Goal: Task Accomplishment & Management: Complete application form

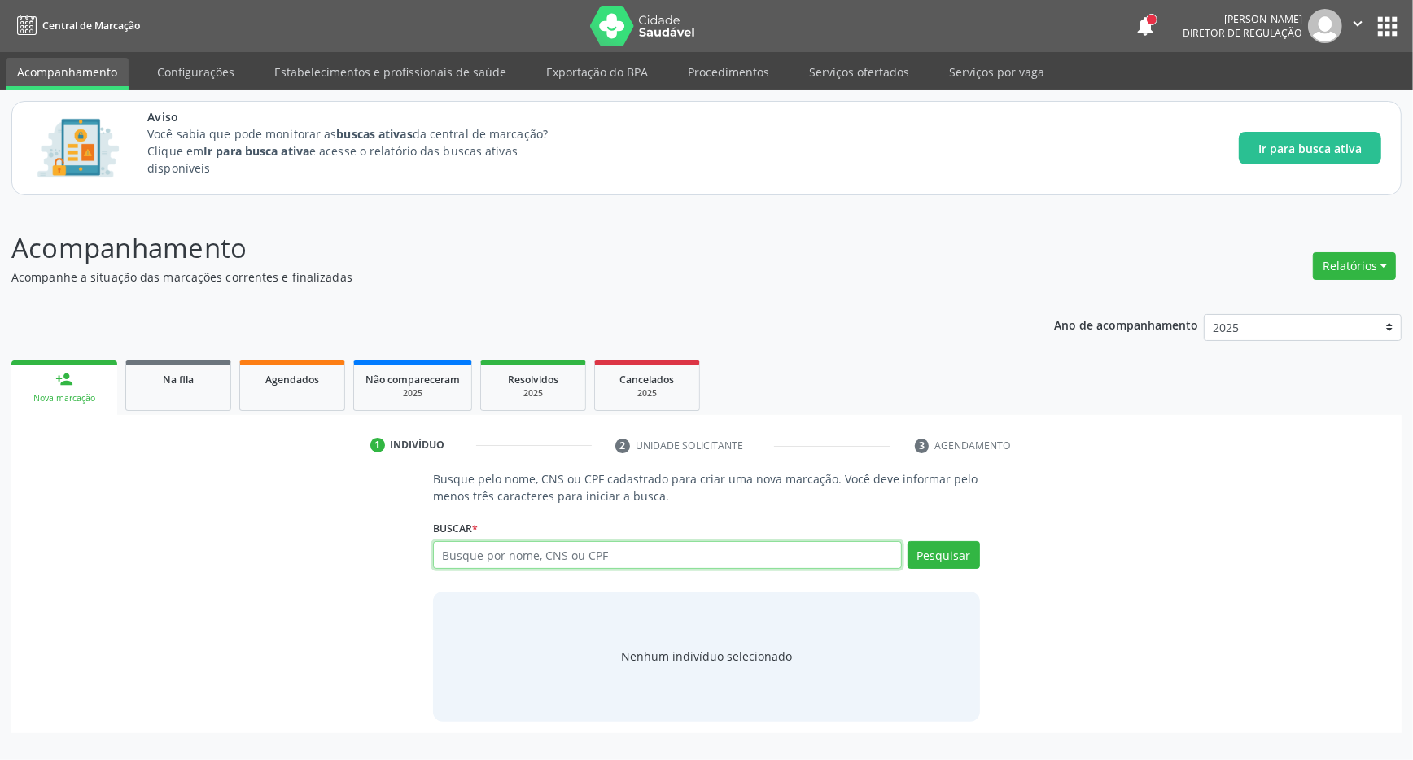
click at [488, 549] on input "text" at bounding box center [667, 555] width 469 height 28
click at [1387, 13] on button "apps" at bounding box center [1387, 26] width 28 height 28
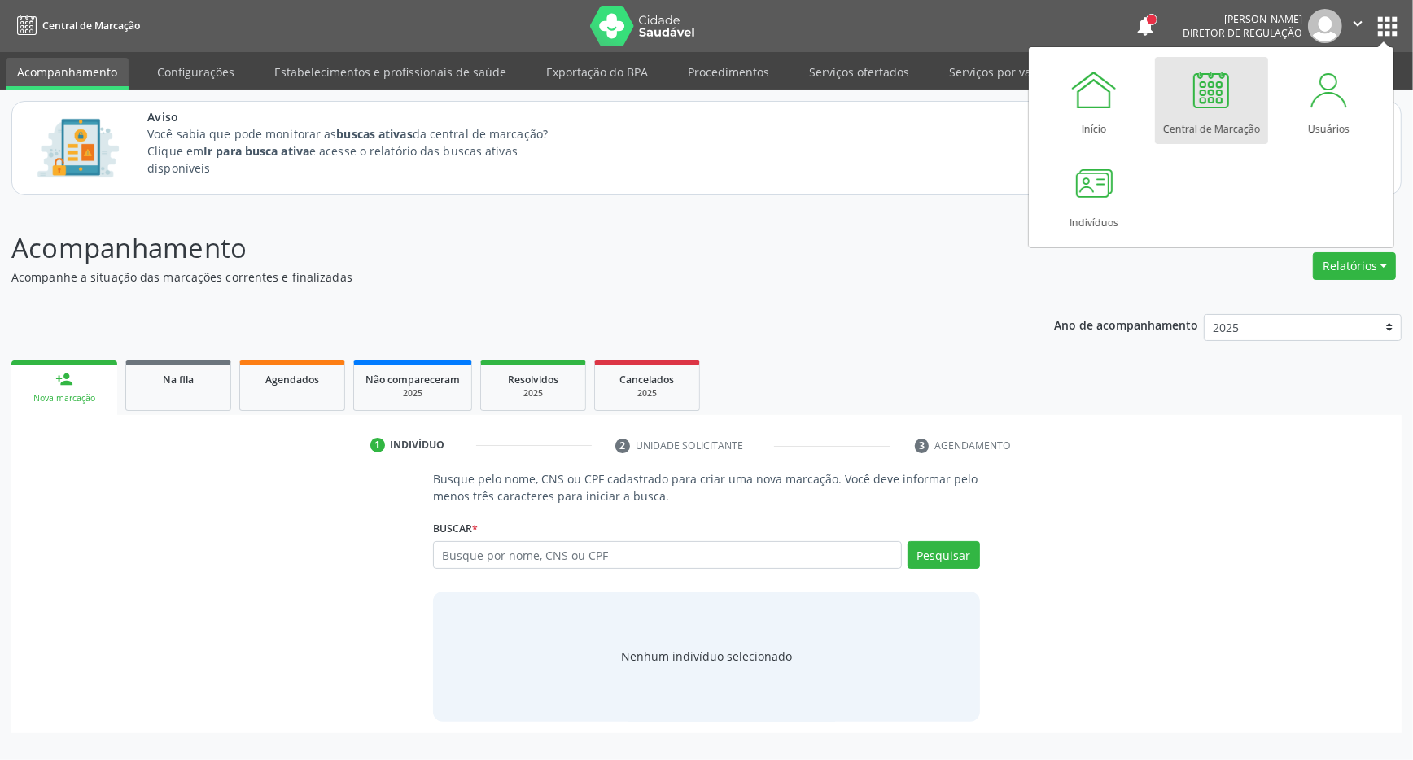
click at [1205, 94] on div at bounding box center [1211, 89] width 49 height 49
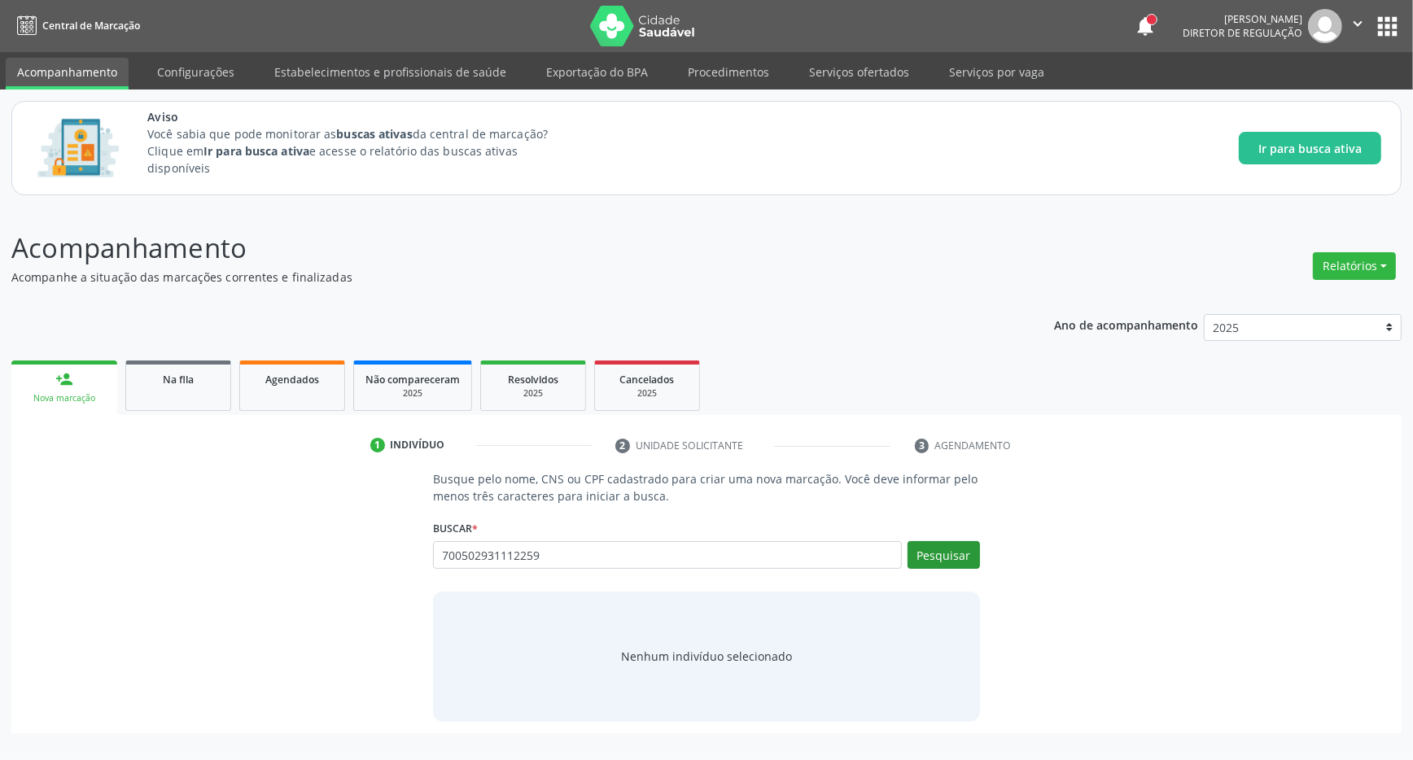
type input "700502931112259"
click at [956, 545] on button "Pesquisar" at bounding box center [944, 555] width 72 height 28
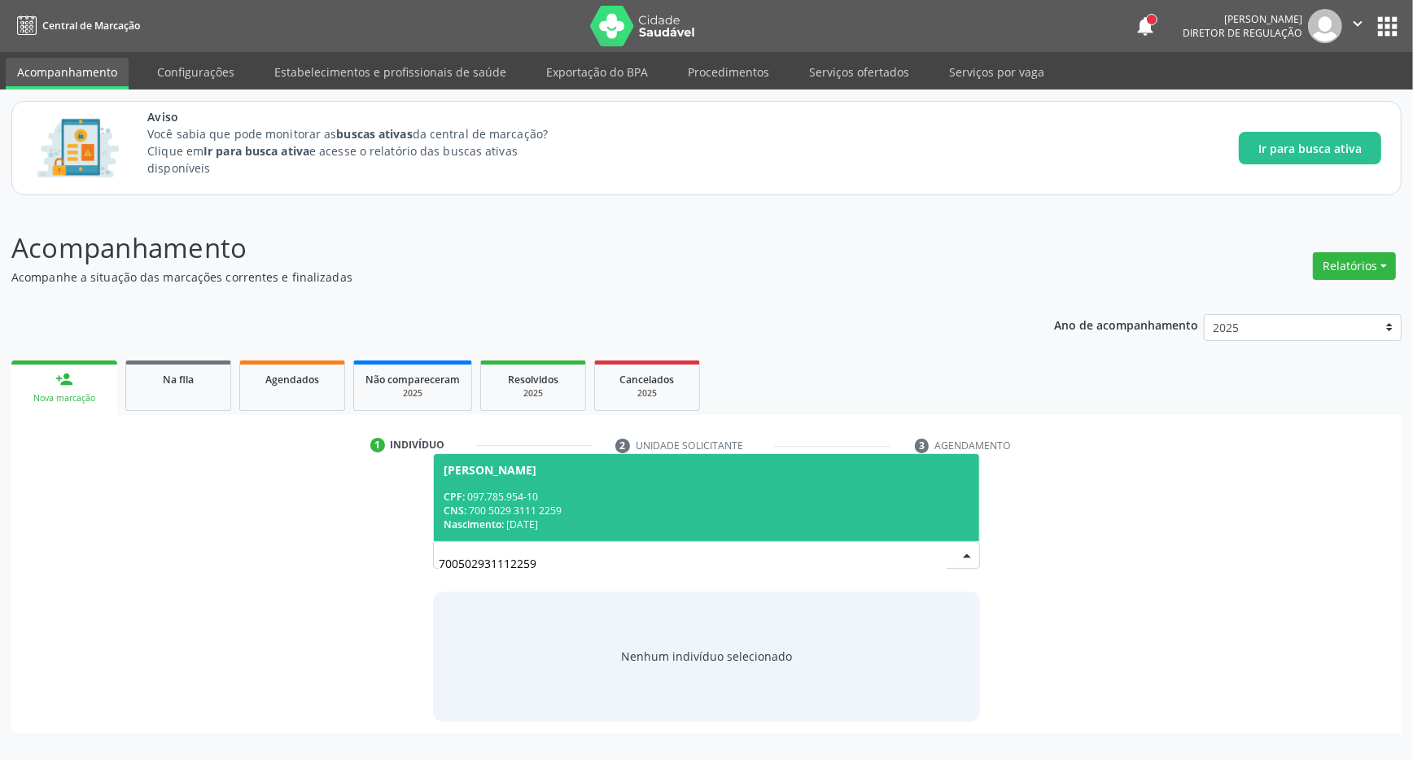
click at [526, 505] on div "CNS: 700 5029 3111 2259" at bounding box center [707, 511] width 526 height 14
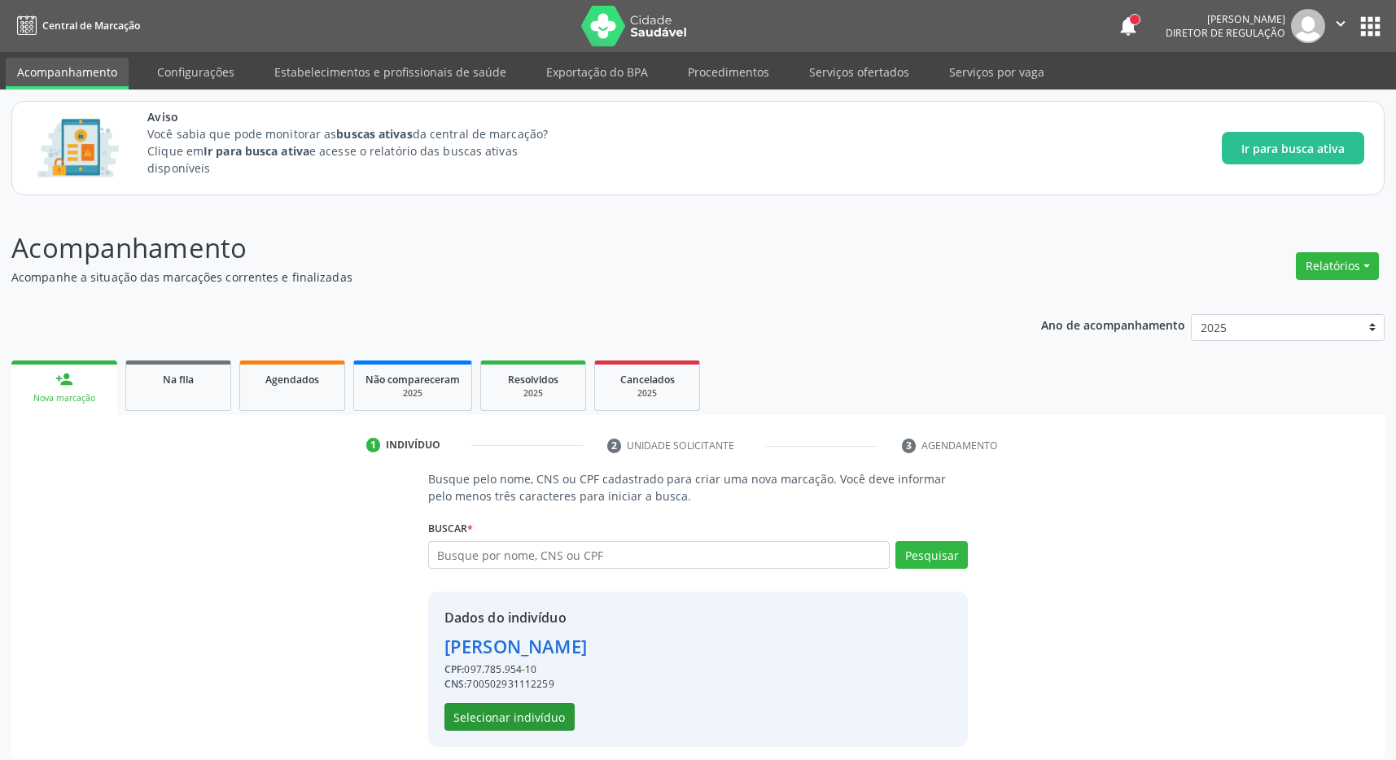
scroll to position [11, 0]
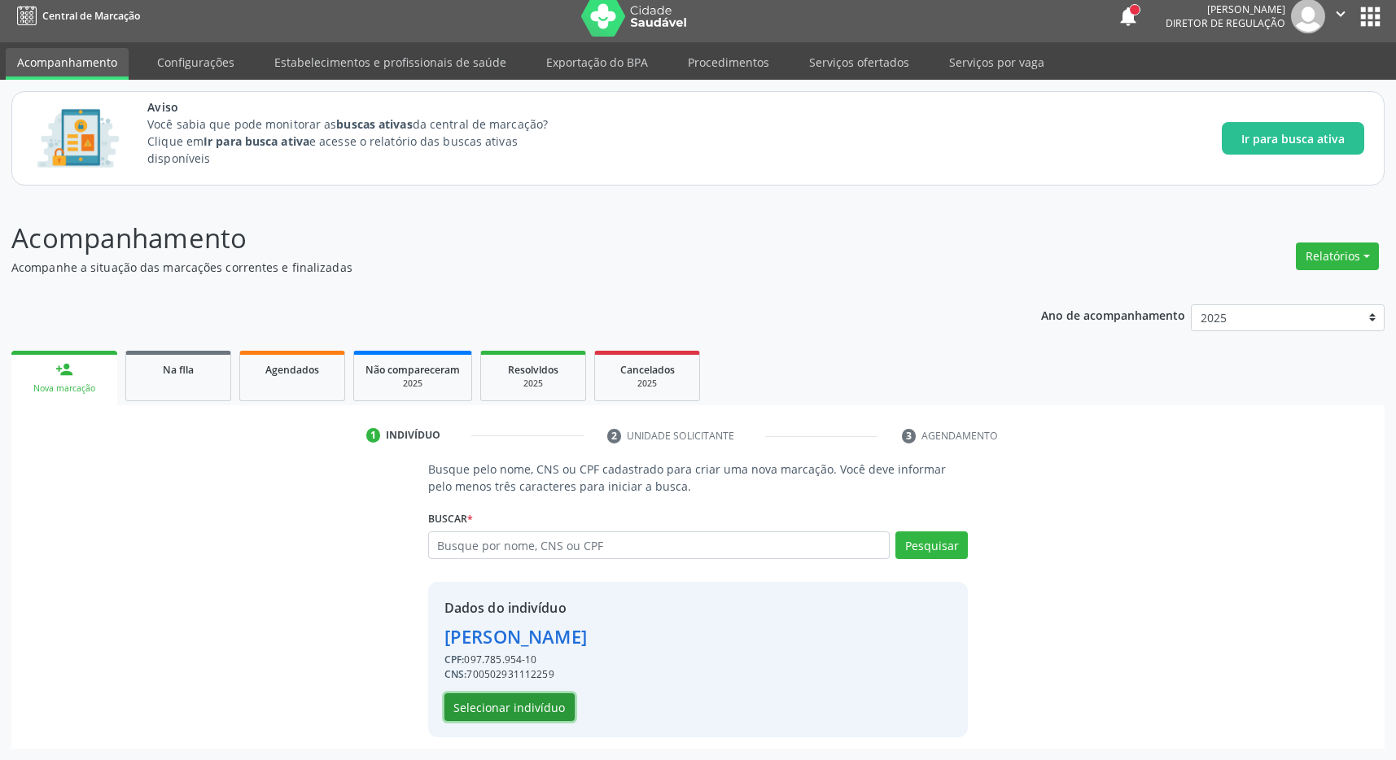
click at [528, 700] on button "Selecionar indivíduo" at bounding box center [509, 708] width 130 height 28
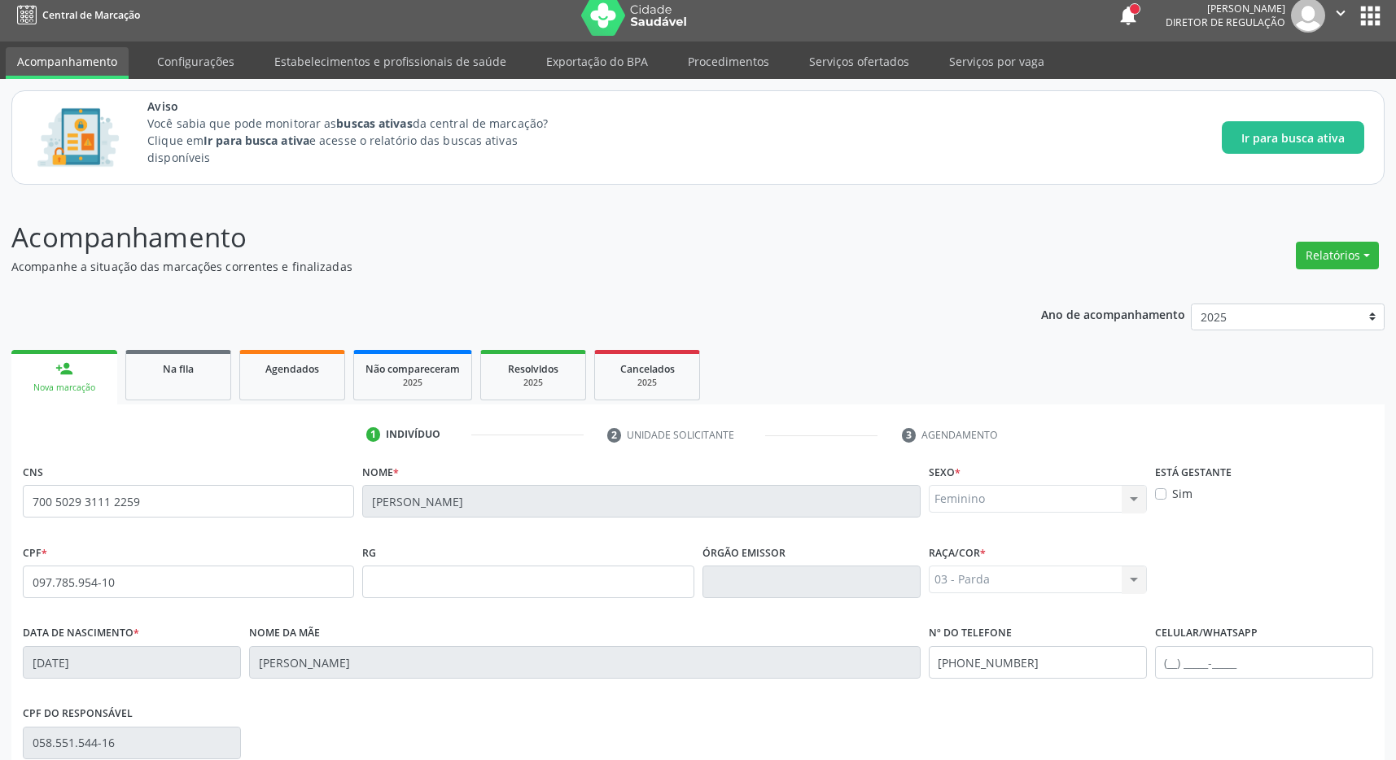
scroll to position [241, 0]
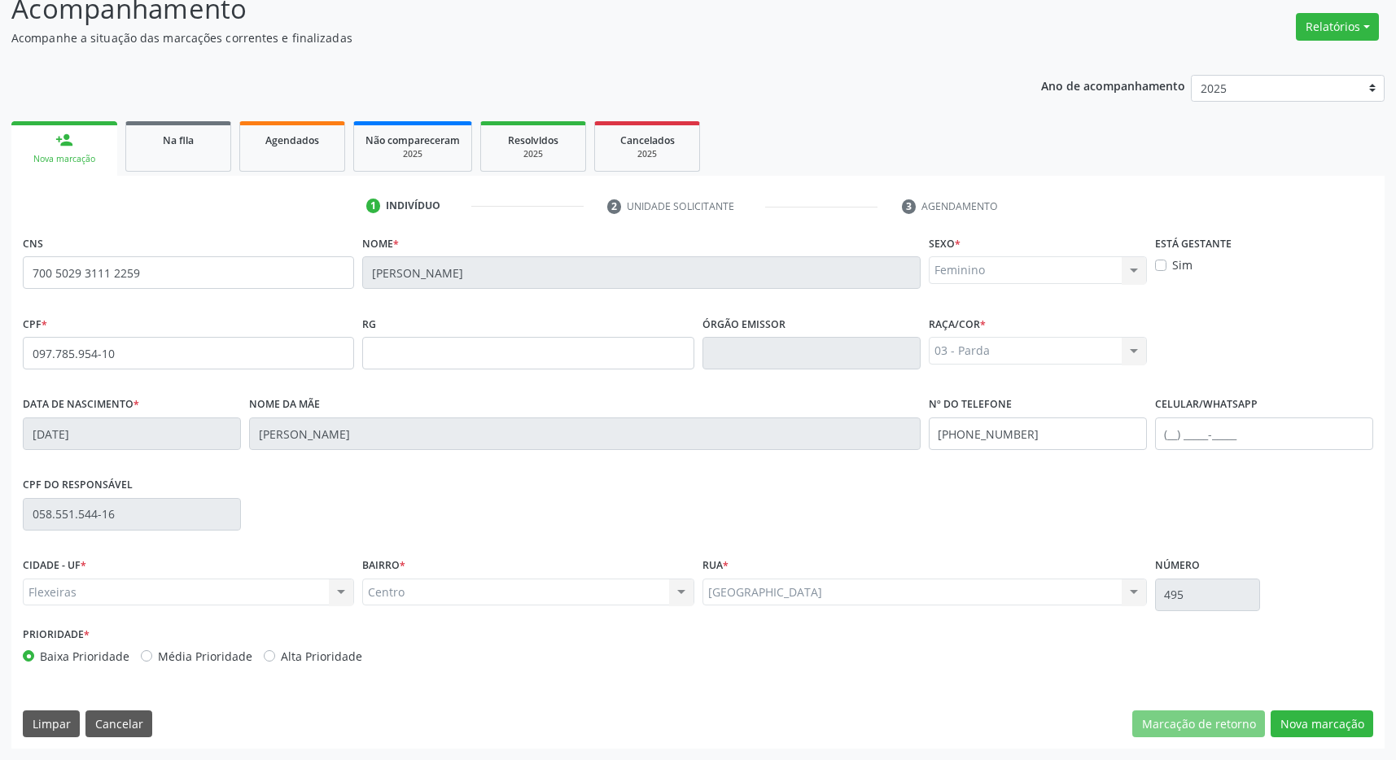
click at [1317, 704] on div "CNS 700 5029 3111 2259 Nome * Sandra Maria Santos da Silva Sexo * Feminino Masc…" at bounding box center [697, 490] width 1373 height 518
click at [1322, 720] on button "Nova marcação" at bounding box center [1322, 725] width 103 height 28
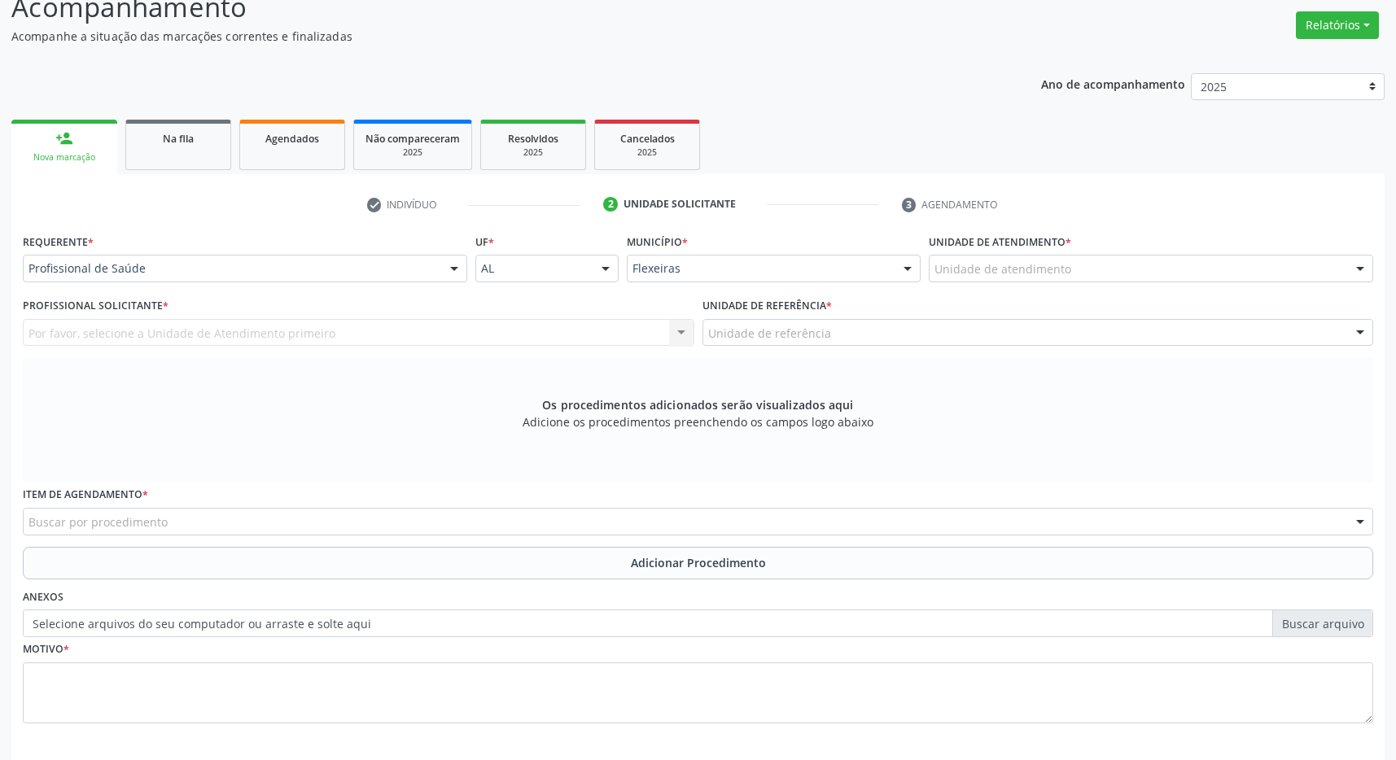
click at [1115, 279] on div "Unidade de atendimento" at bounding box center [1151, 269] width 444 height 28
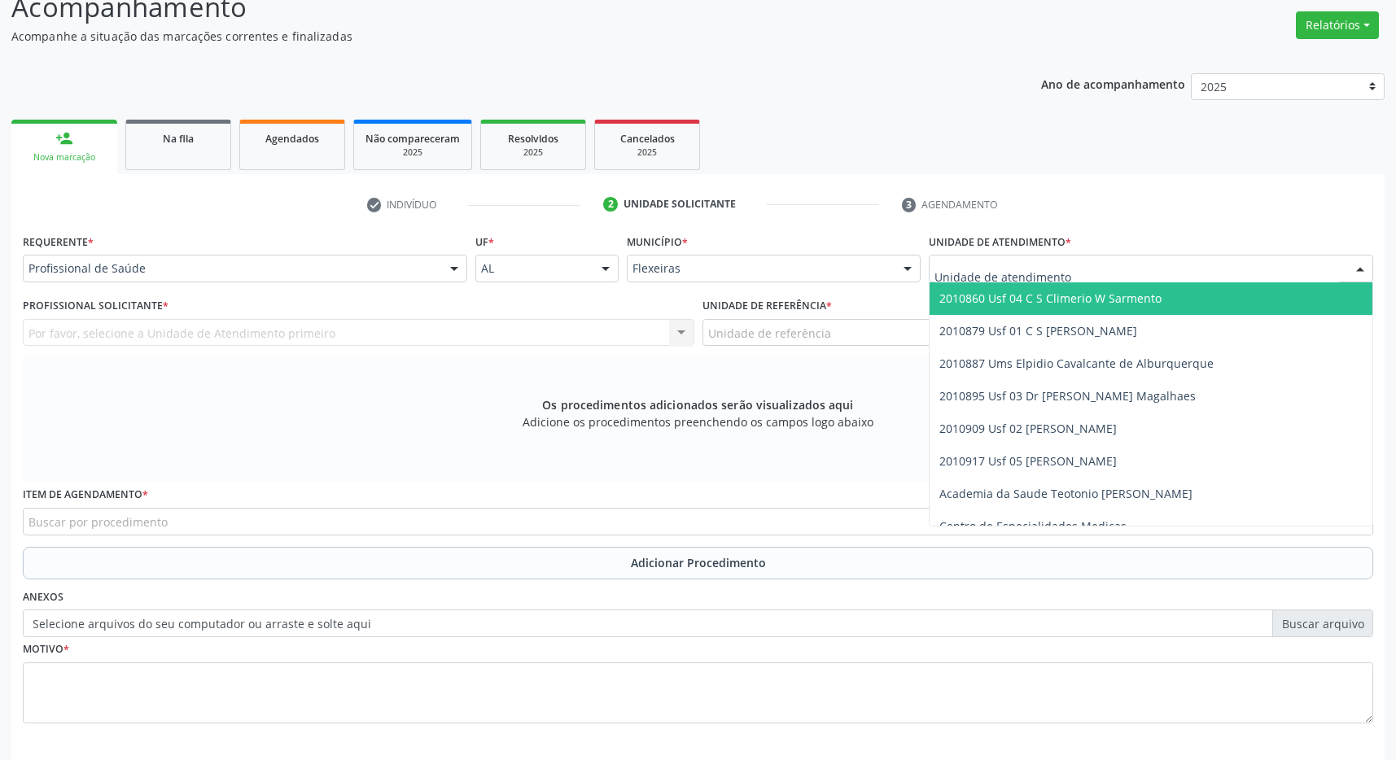
scroll to position [313, 0]
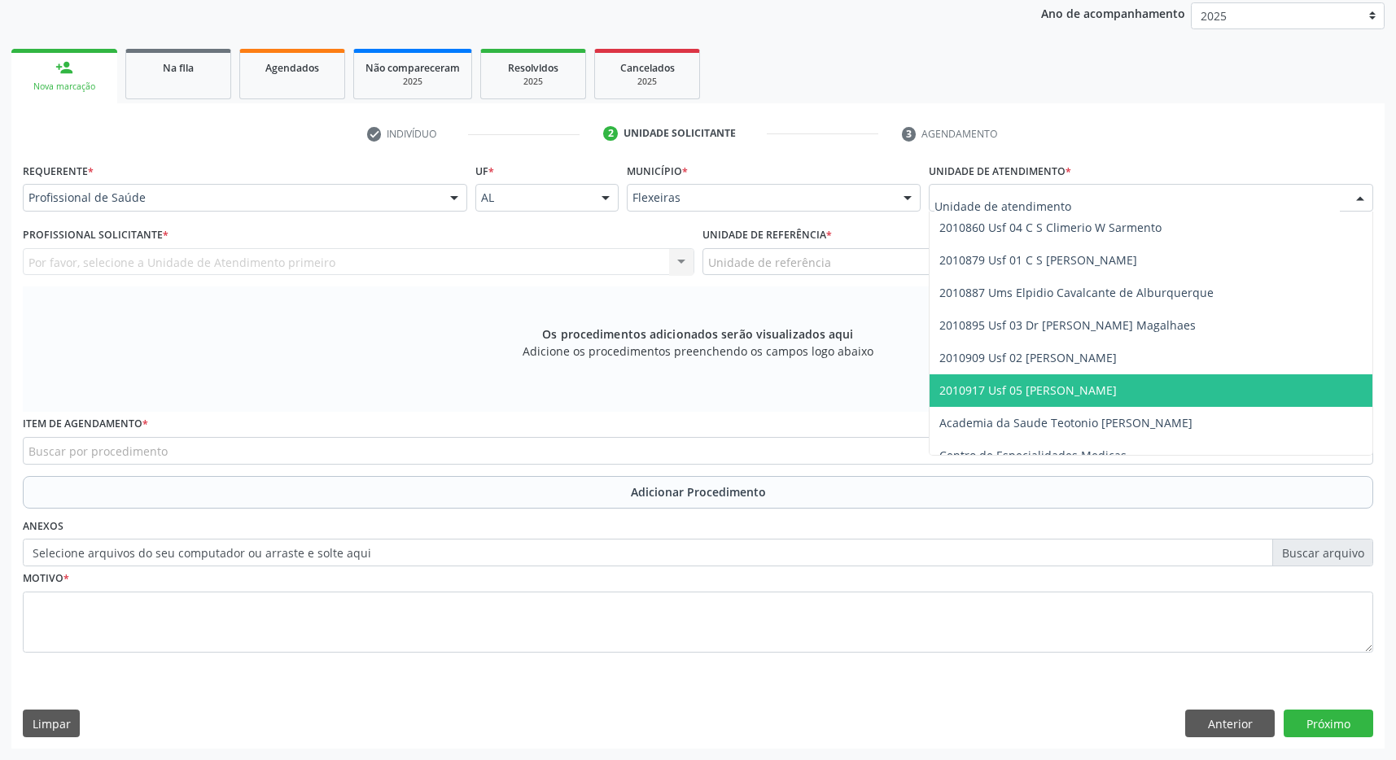
click at [1075, 386] on span "2010917 Usf 05 [PERSON_NAME]" at bounding box center [1027, 390] width 177 height 15
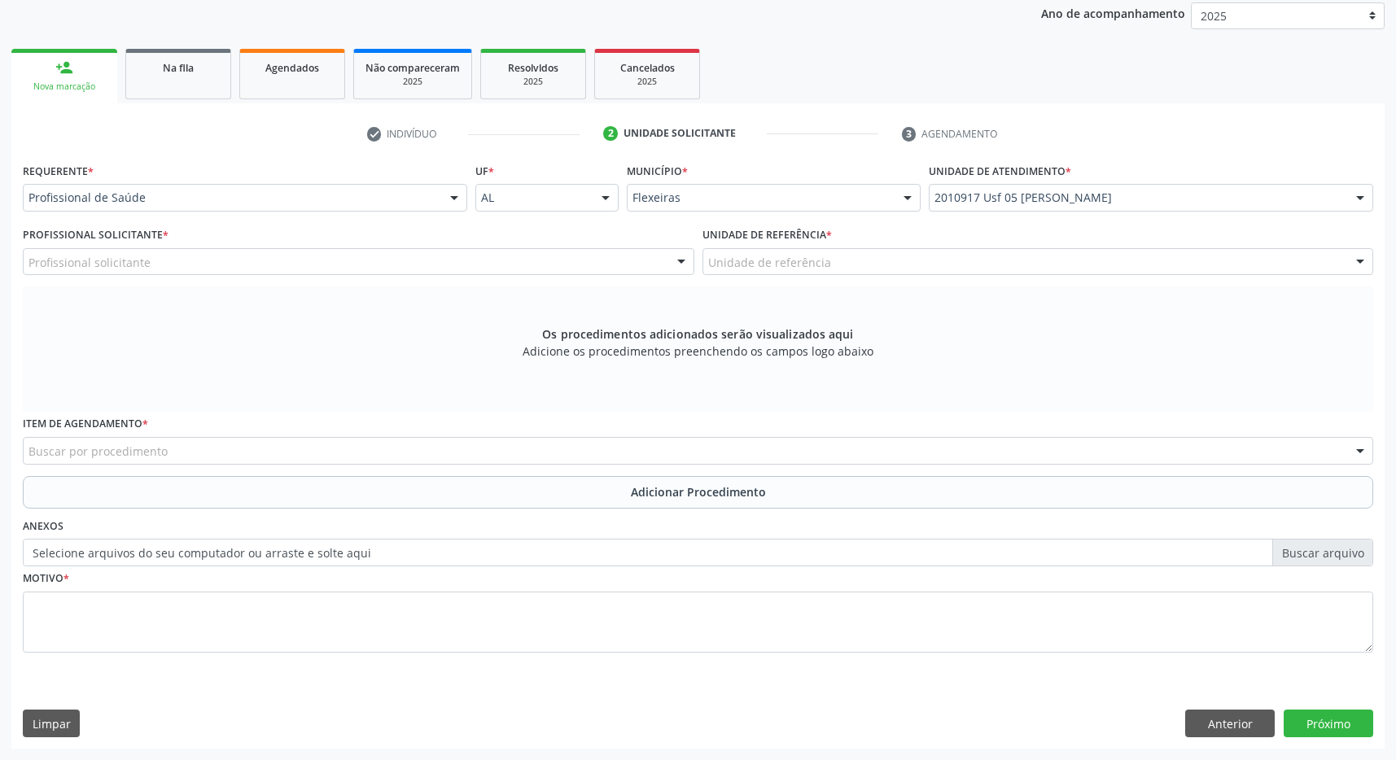
click at [974, 263] on div "Unidade de referência" at bounding box center [1038, 262] width 672 height 28
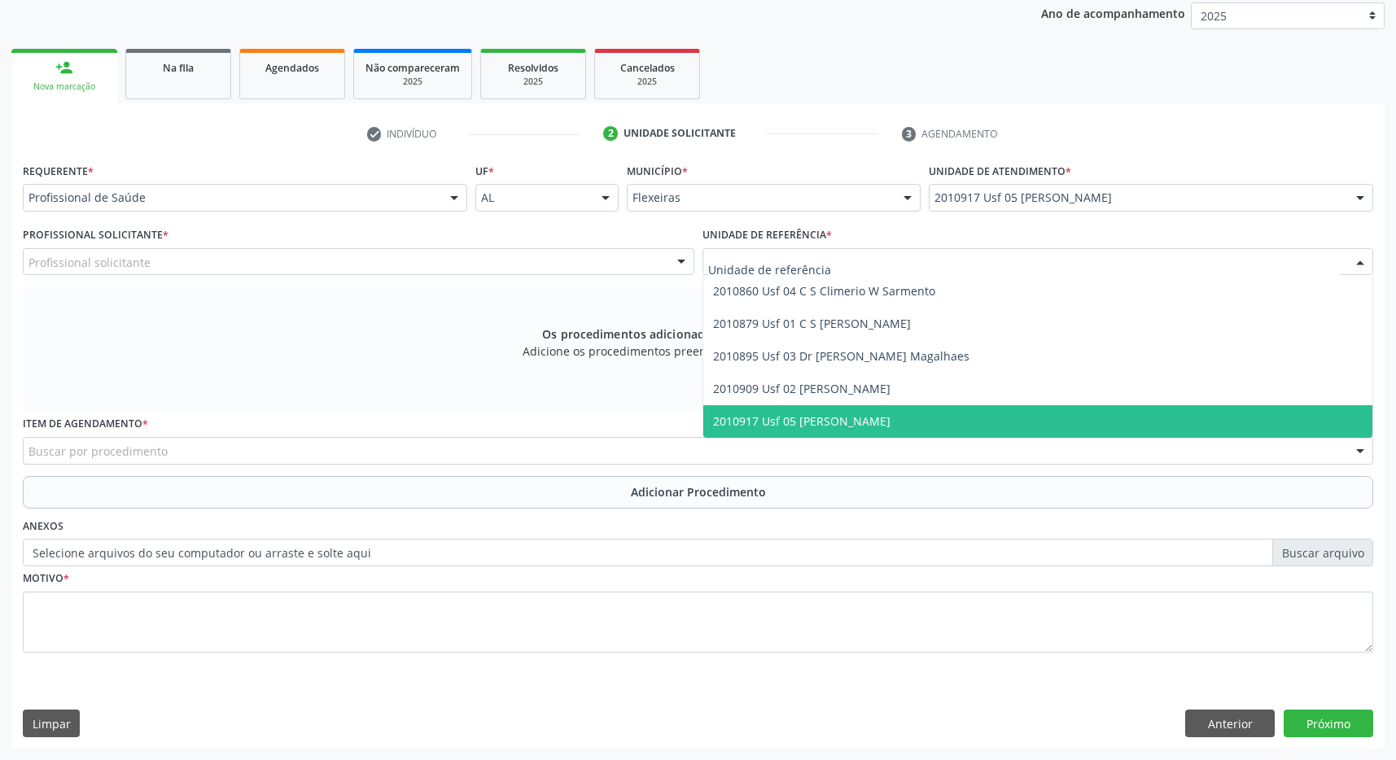
click at [969, 411] on span "2010917 Usf 05 [PERSON_NAME]" at bounding box center [1038, 421] width 670 height 33
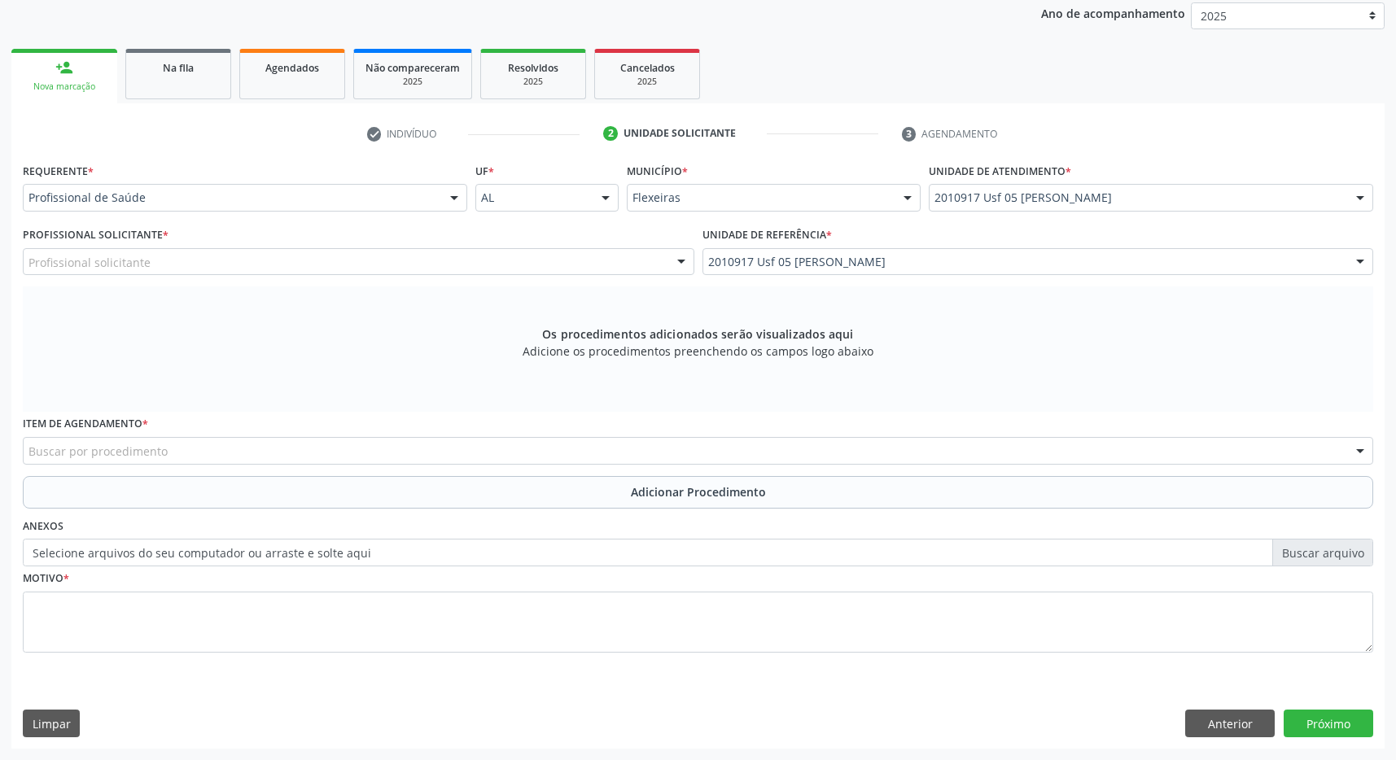
click at [520, 260] on div "Profissional solicitante" at bounding box center [359, 262] width 672 height 28
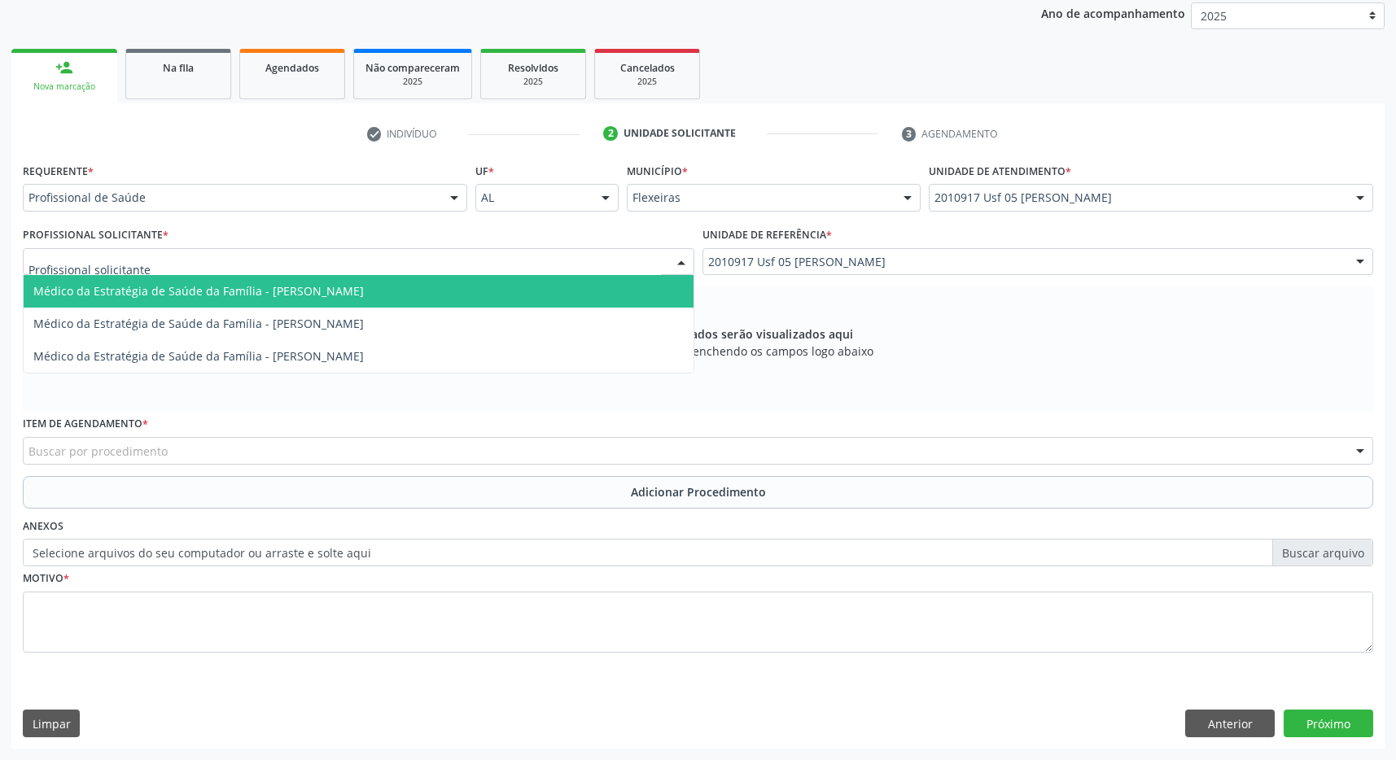
click at [364, 290] on span "Médico da Estratégia de Saúde da Família - Andreya Janniffer Barbosa Honorato" at bounding box center [198, 290] width 330 height 15
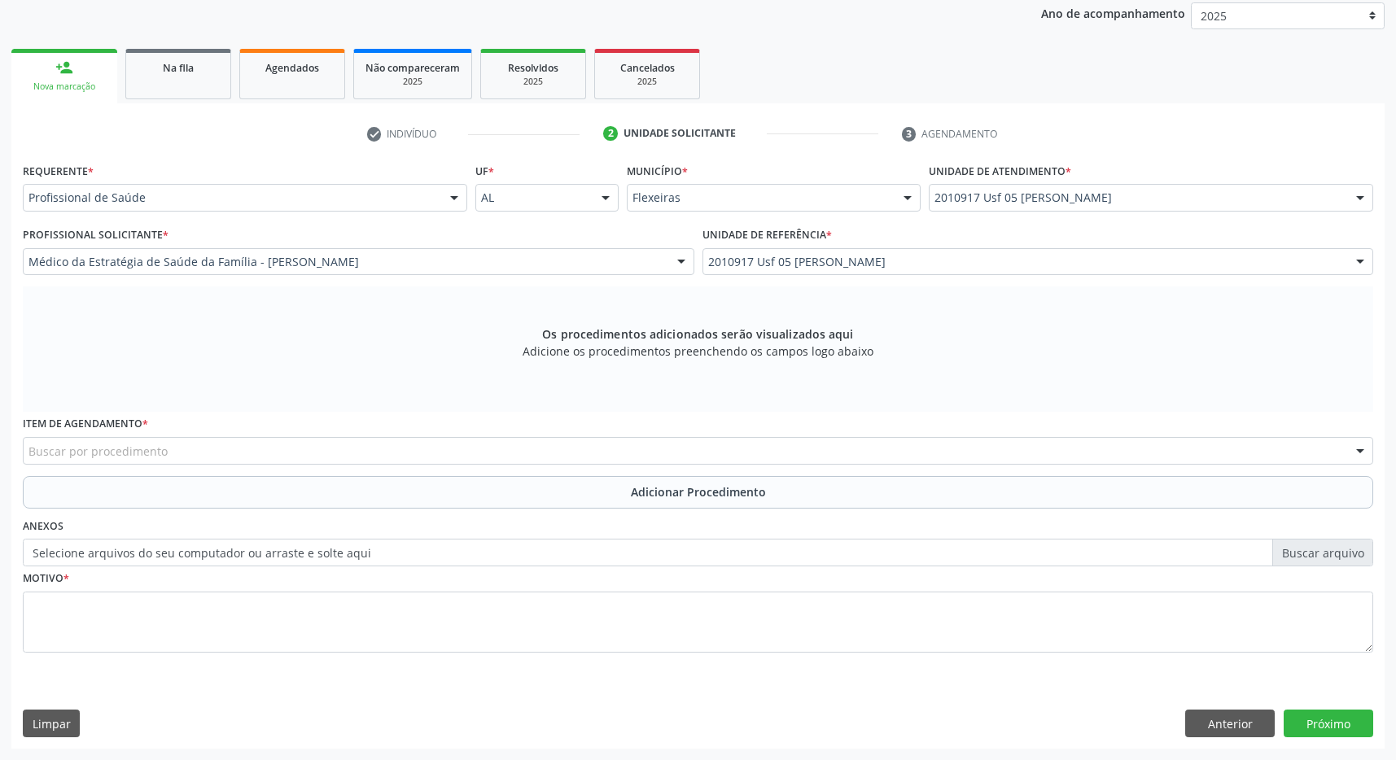
click at [621, 442] on div "Buscar por procedimento" at bounding box center [698, 451] width 1350 height 28
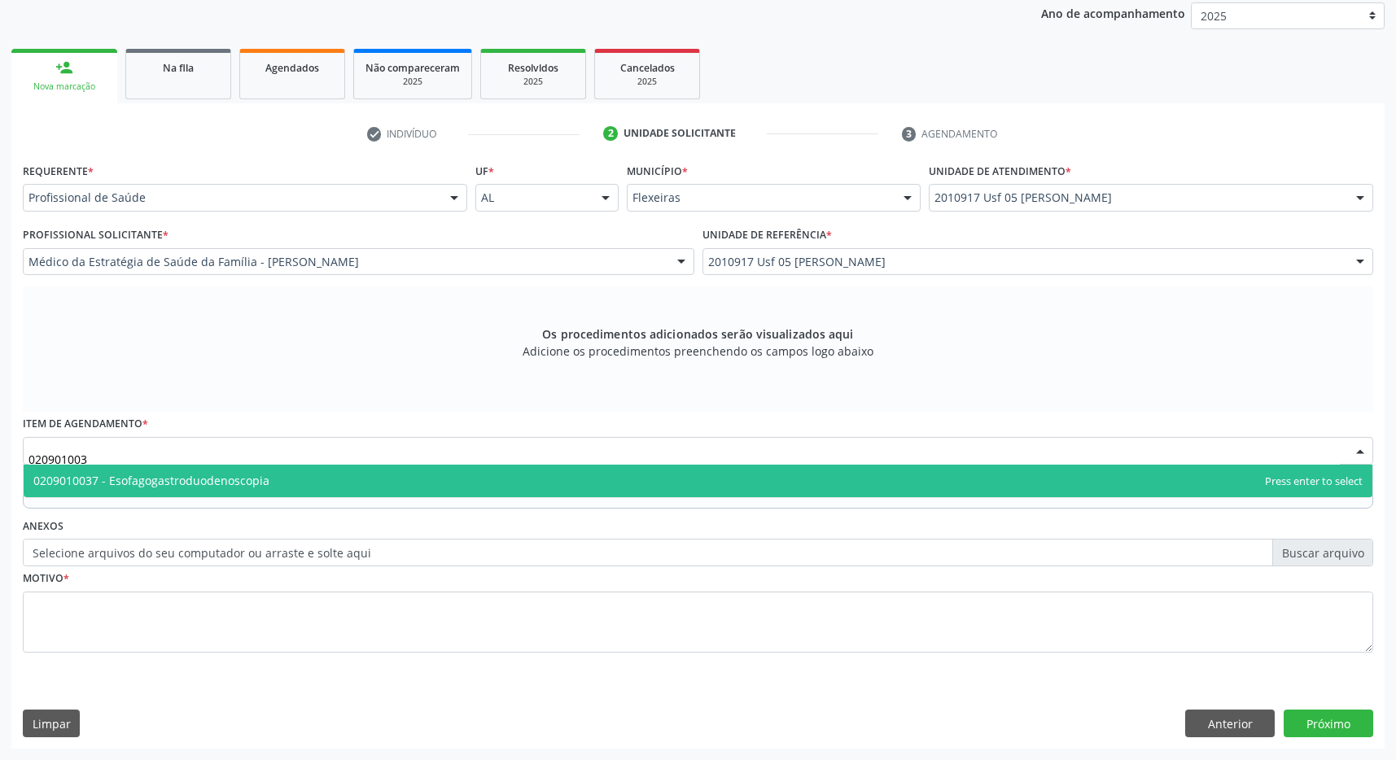
type input "0209010037"
click at [492, 489] on span "0209010037 - Esofagogastroduodenoscopia" at bounding box center [698, 481] width 1349 height 33
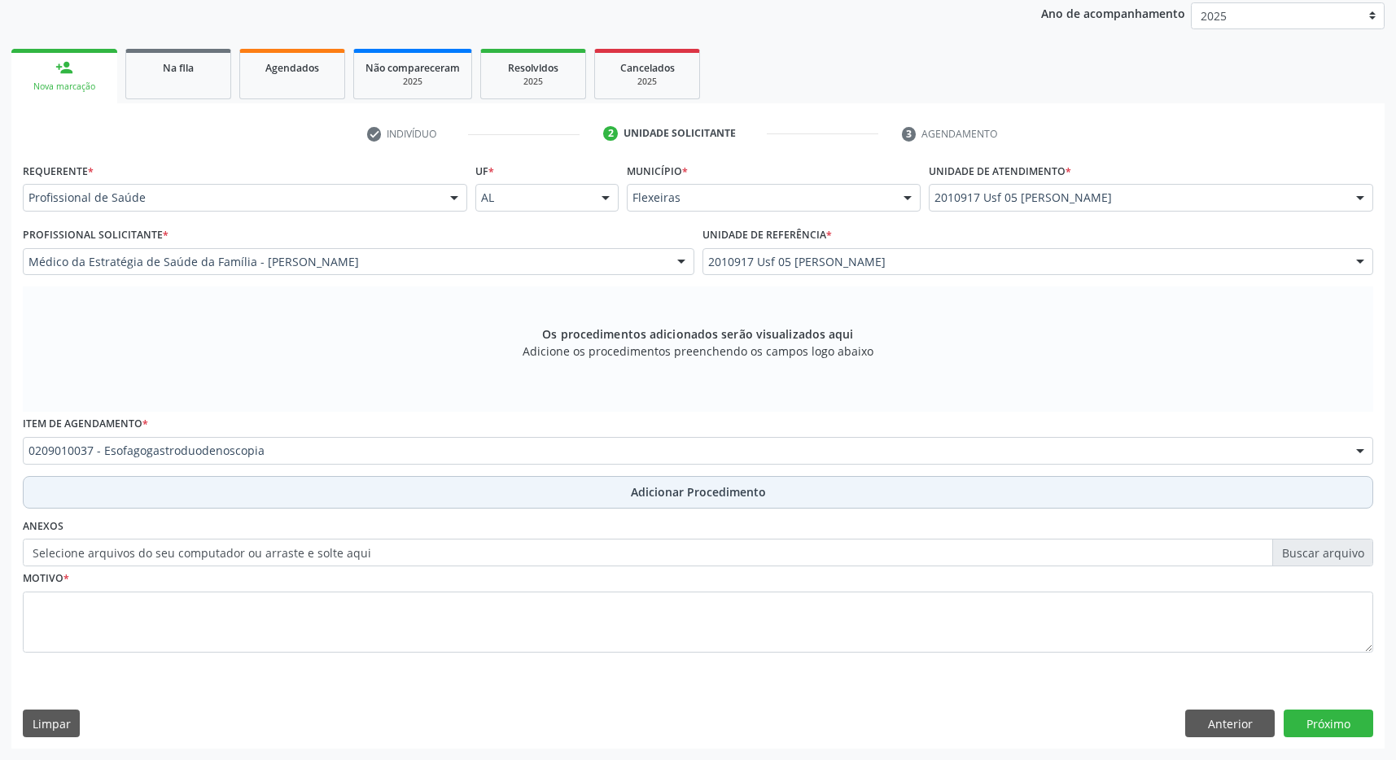
click at [615, 492] on button "Adicionar Procedimento" at bounding box center [698, 492] width 1350 height 33
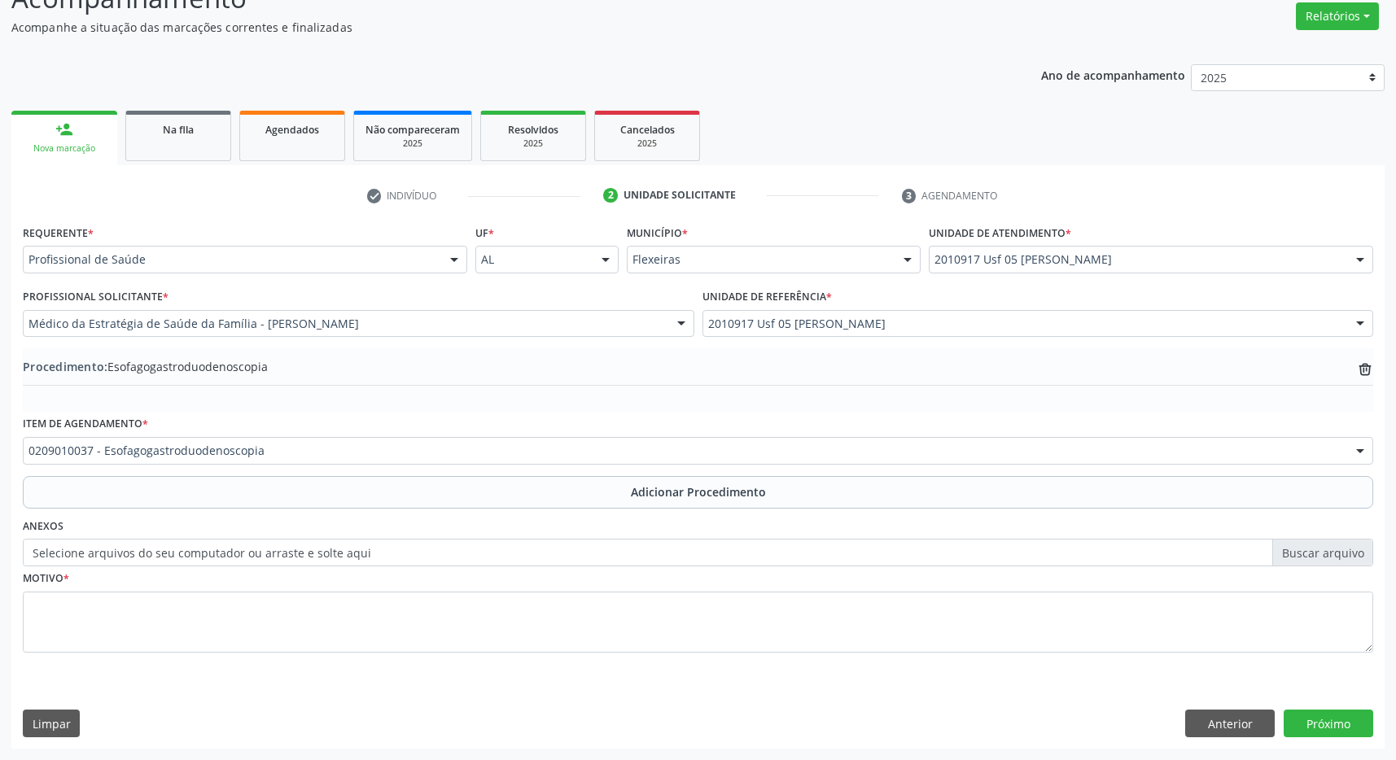
scroll to position [251, 0]
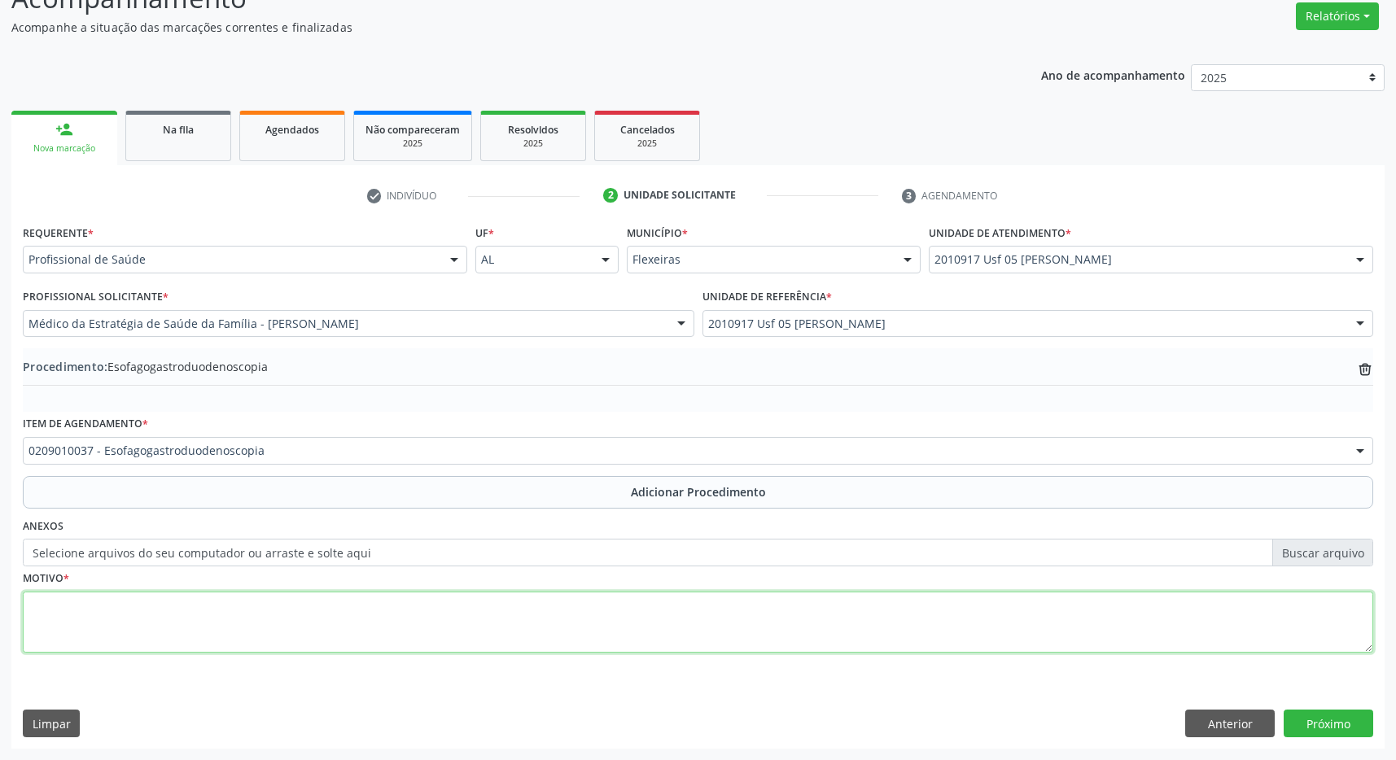
click at [392, 617] on textarea at bounding box center [698, 623] width 1350 height 62
type textarea "gastriste naoespecificada H pylori?"
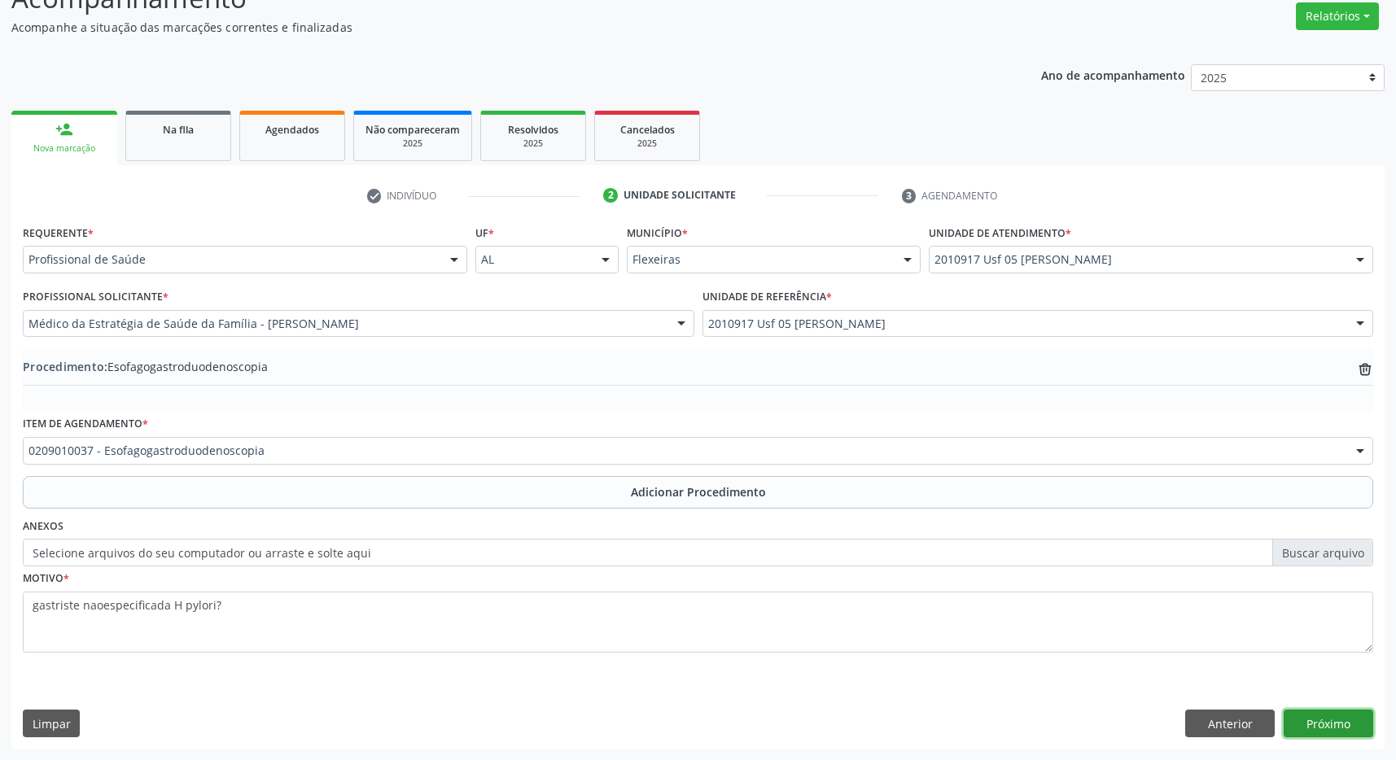
click at [1332, 725] on button "Próximo" at bounding box center [1329, 724] width 90 height 28
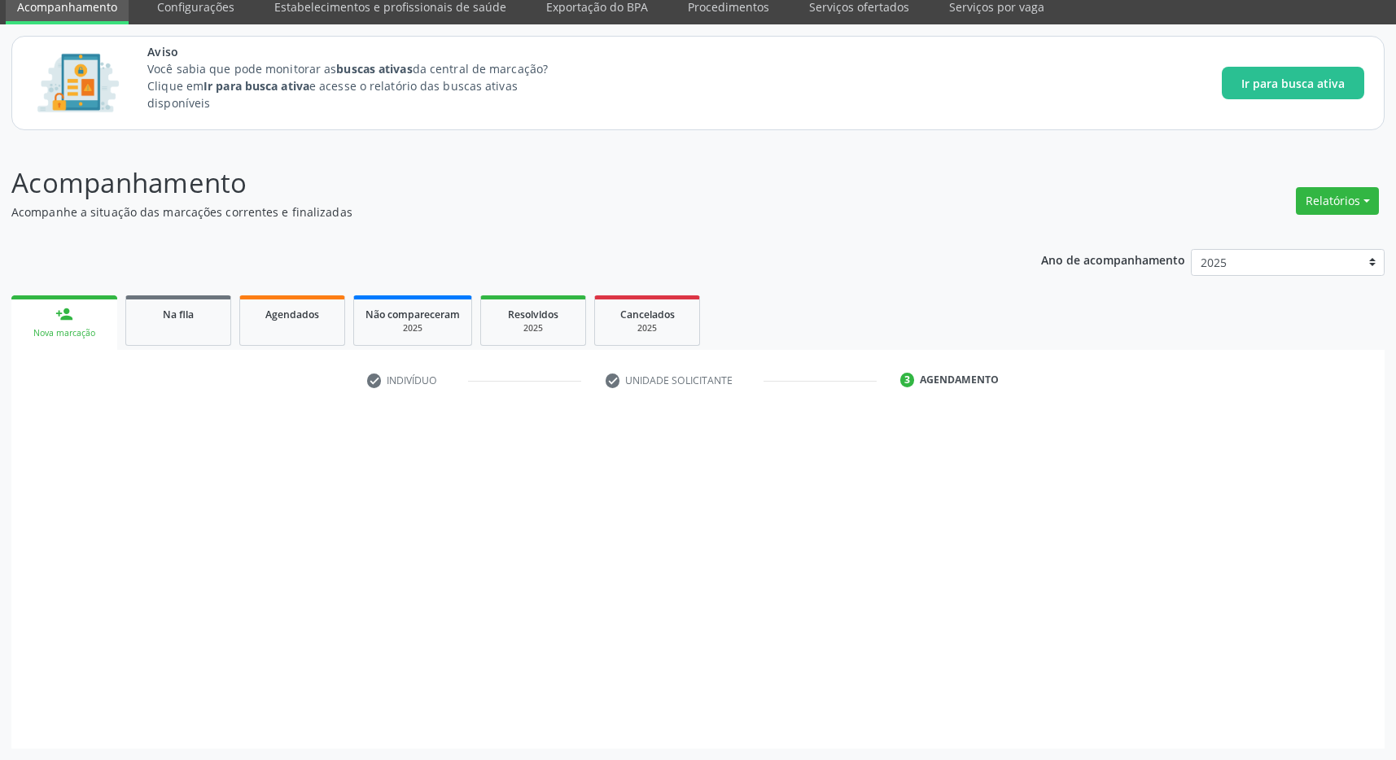
scroll to position [67, 0]
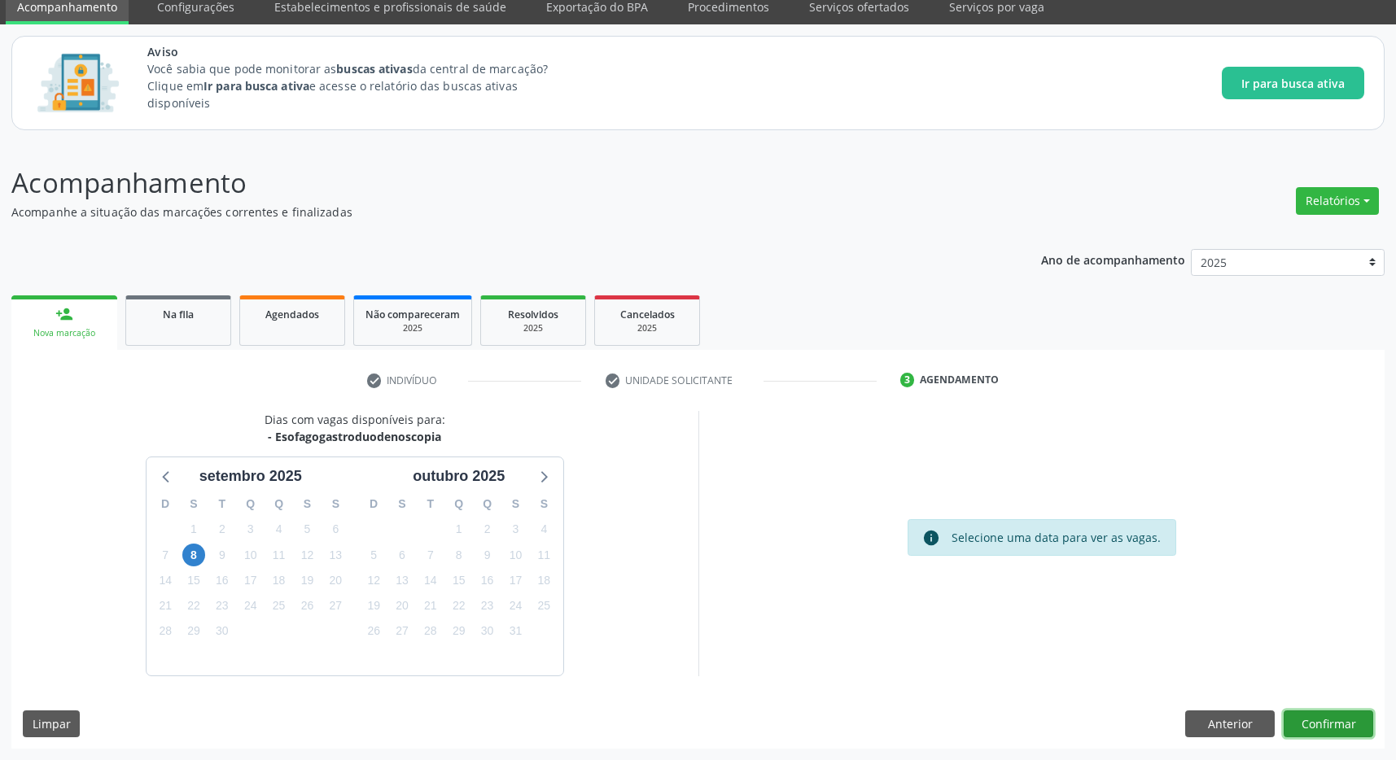
click at [1321, 725] on button "Confirmar" at bounding box center [1329, 725] width 90 height 28
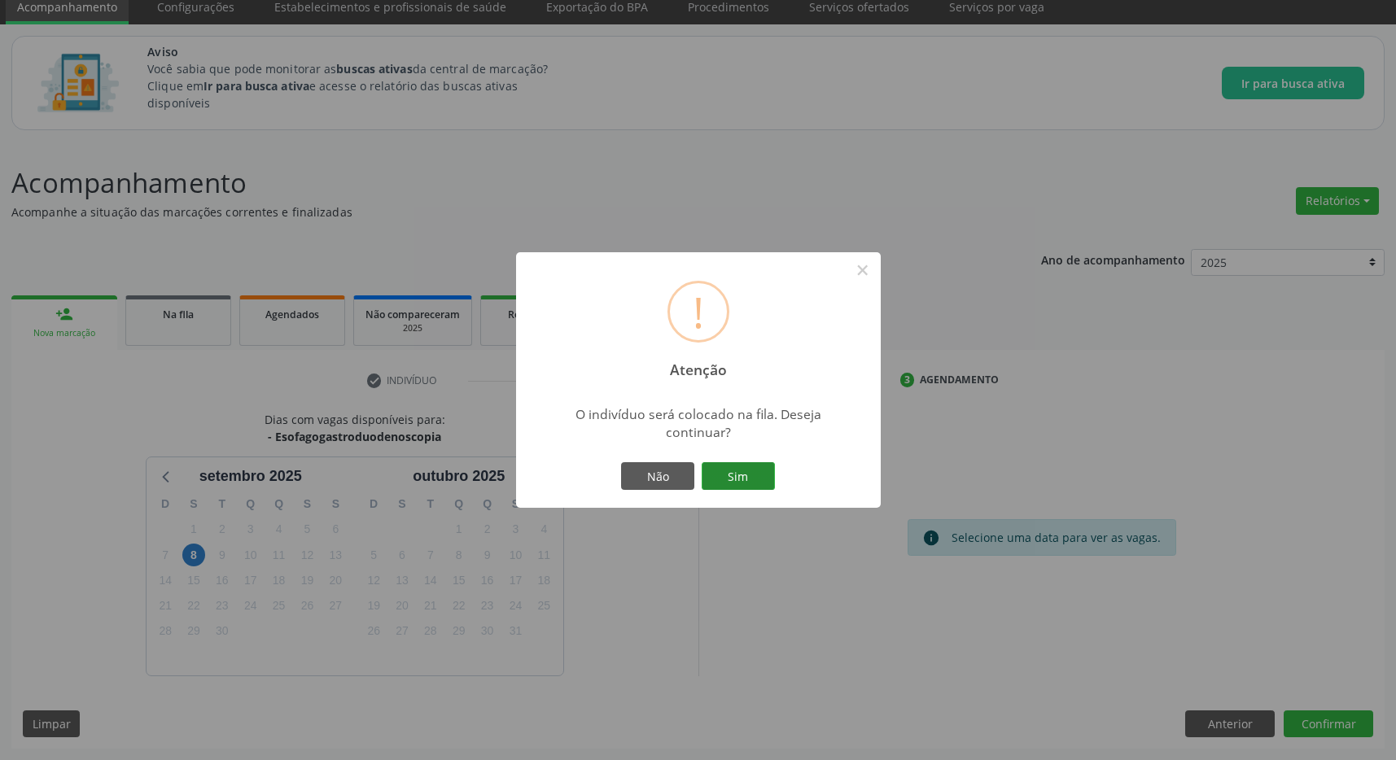
click at [749, 475] on button "Sim" at bounding box center [738, 476] width 73 height 28
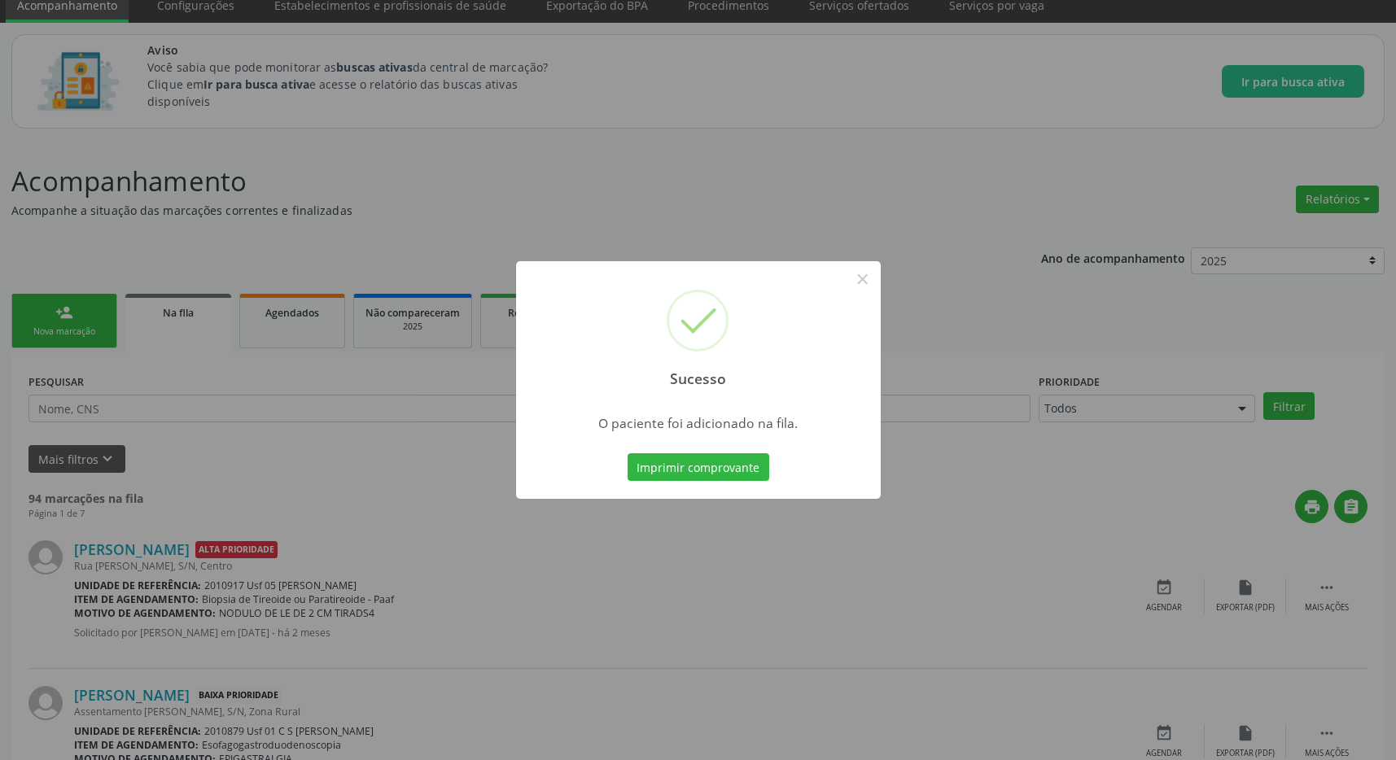
scroll to position [0, 0]
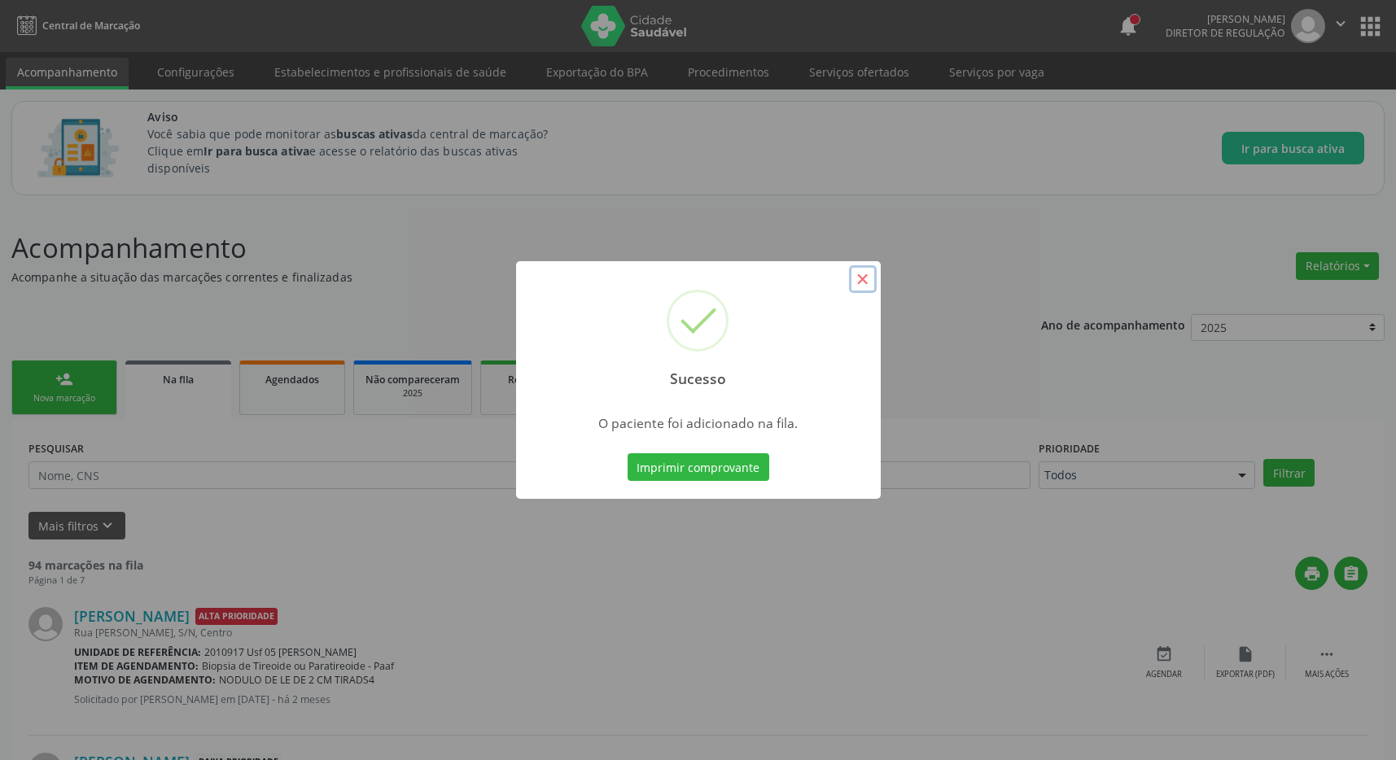
click at [870, 282] on button "×" at bounding box center [863, 279] width 28 height 28
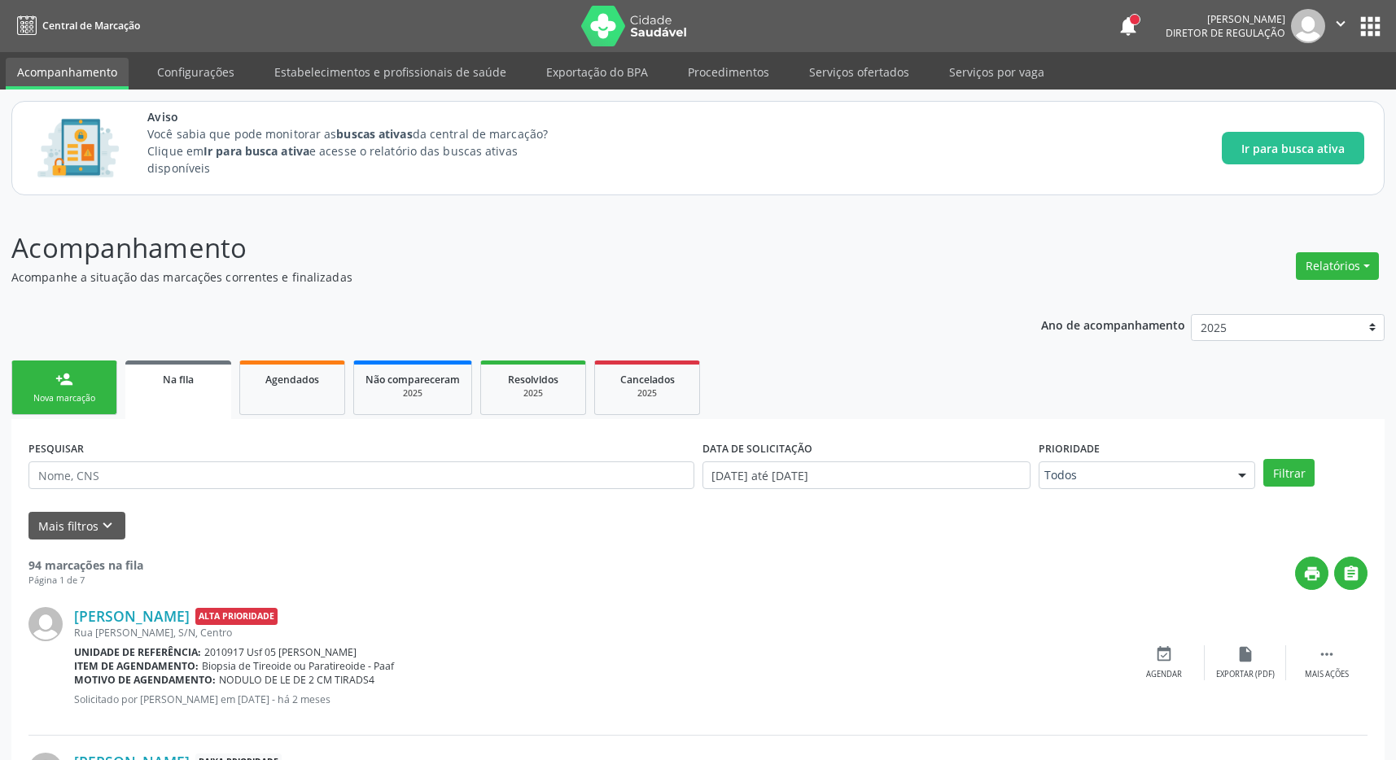
click at [1382, 15] on button "apps" at bounding box center [1370, 26] width 28 height 28
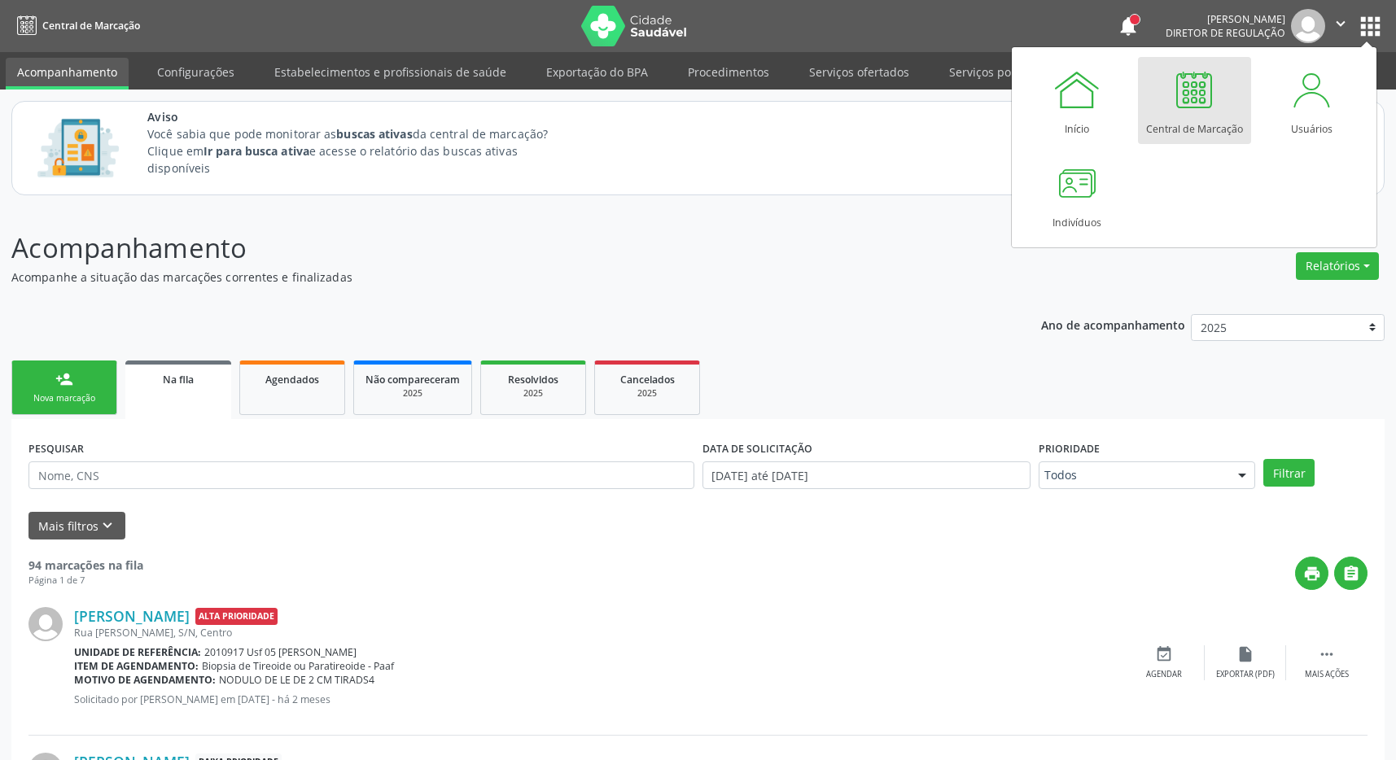
click at [1189, 94] on div at bounding box center [1194, 89] width 49 height 49
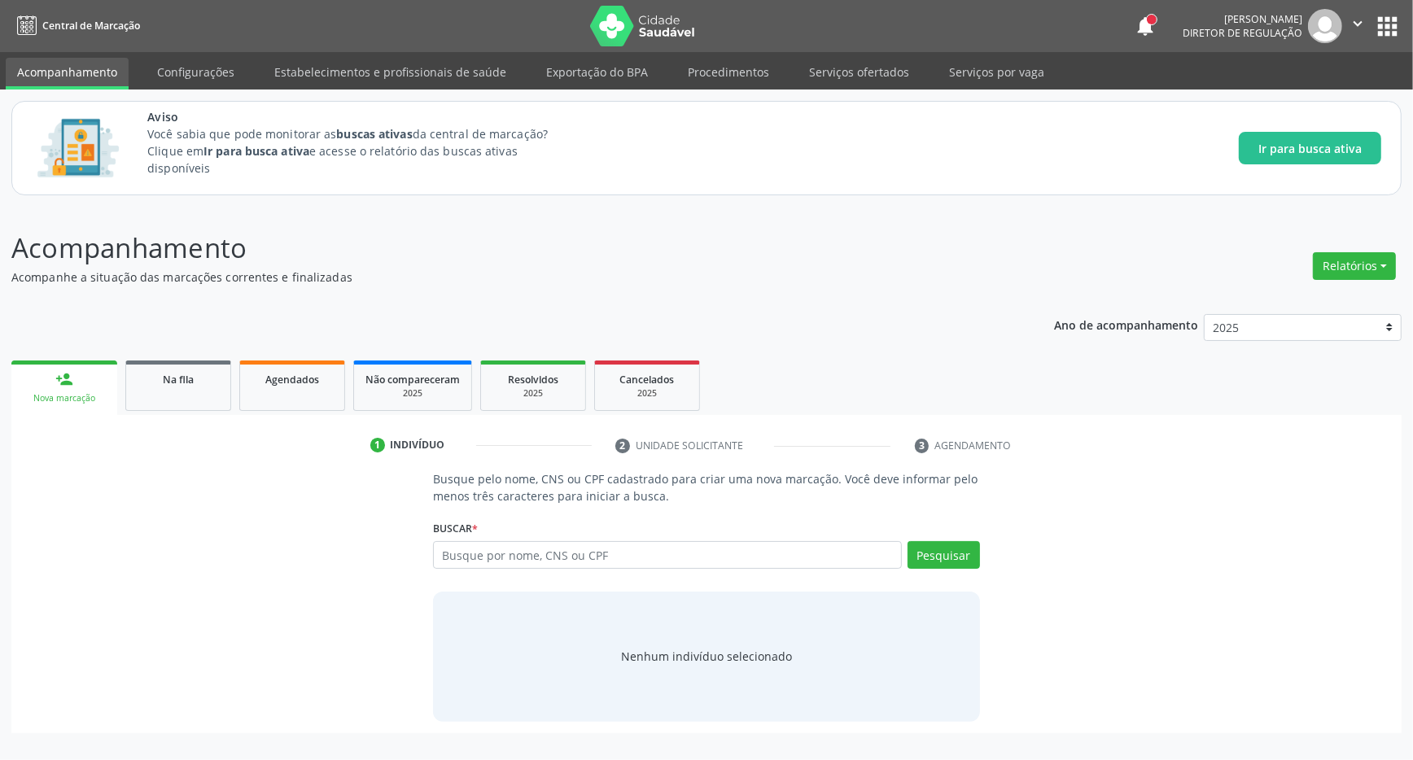
click at [522, 560] on input "text" at bounding box center [667, 555] width 469 height 28
type input "702304167675313"
click at [928, 552] on button "Pesquisar" at bounding box center [944, 555] width 72 height 28
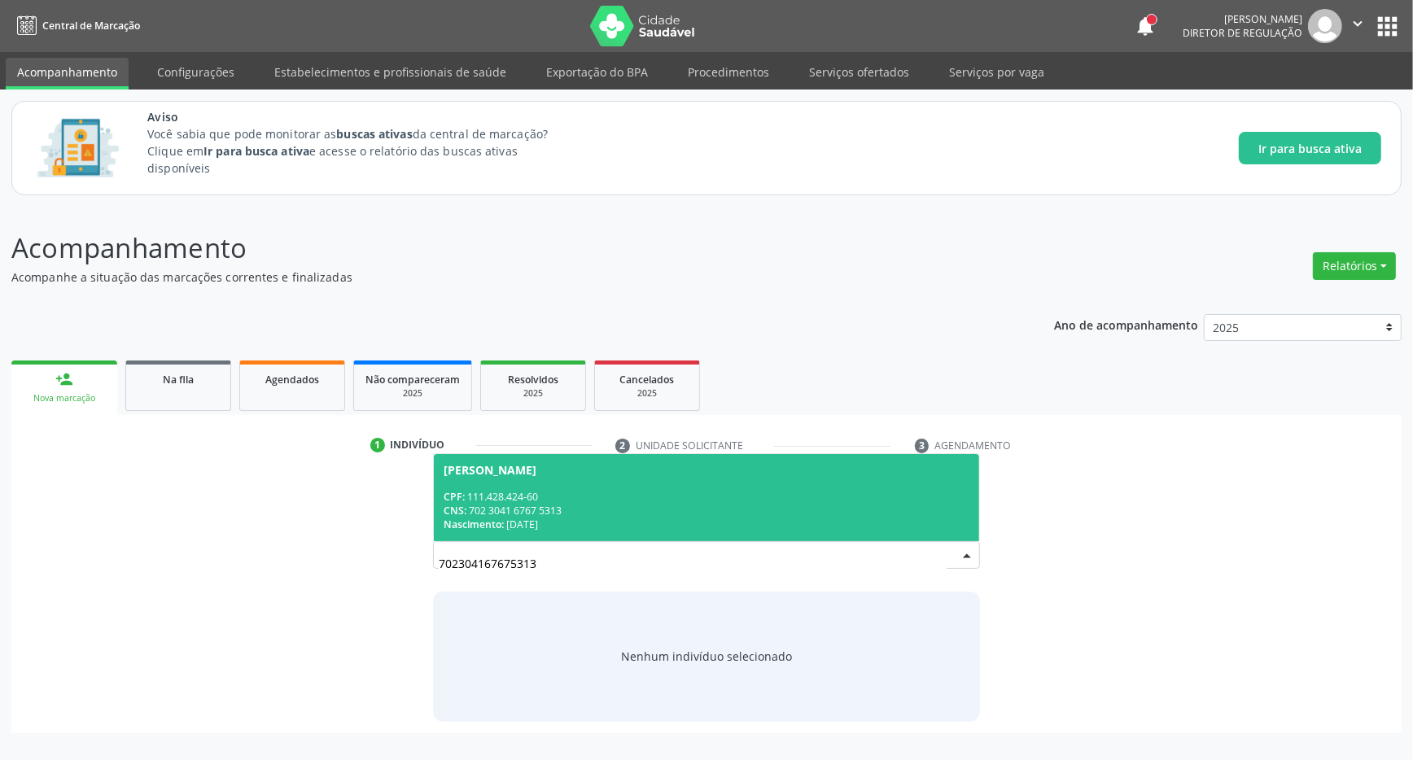
click at [637, 479] on span "Mateus Felipe da Silva CPF: 111.428.424-60 CNS: 702 3041 6767 5313 Nascimento: …" at bounding box center [706, 497] width 545 height 87
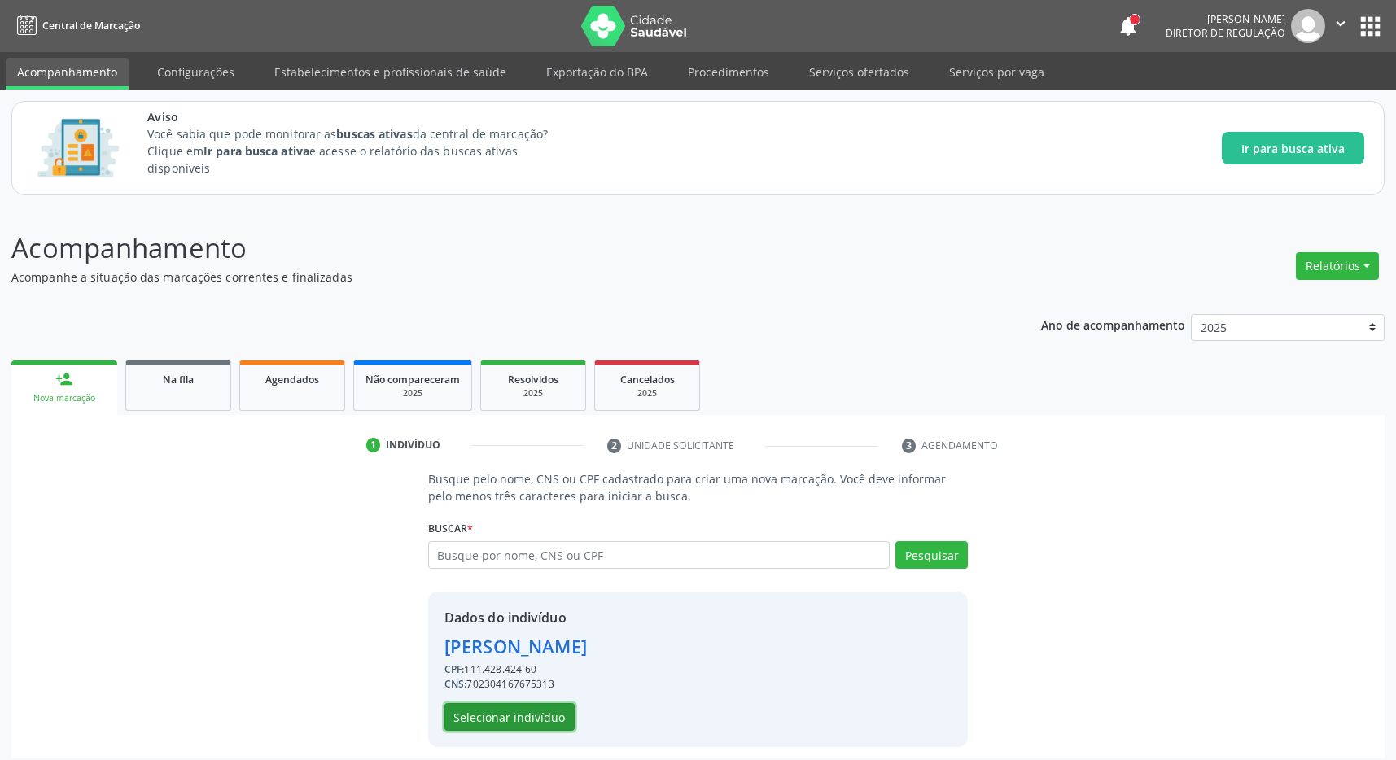
click at [518, 711] on button "Selecionar indivíduo" at bounding box center [509, 717] width 130 height 28
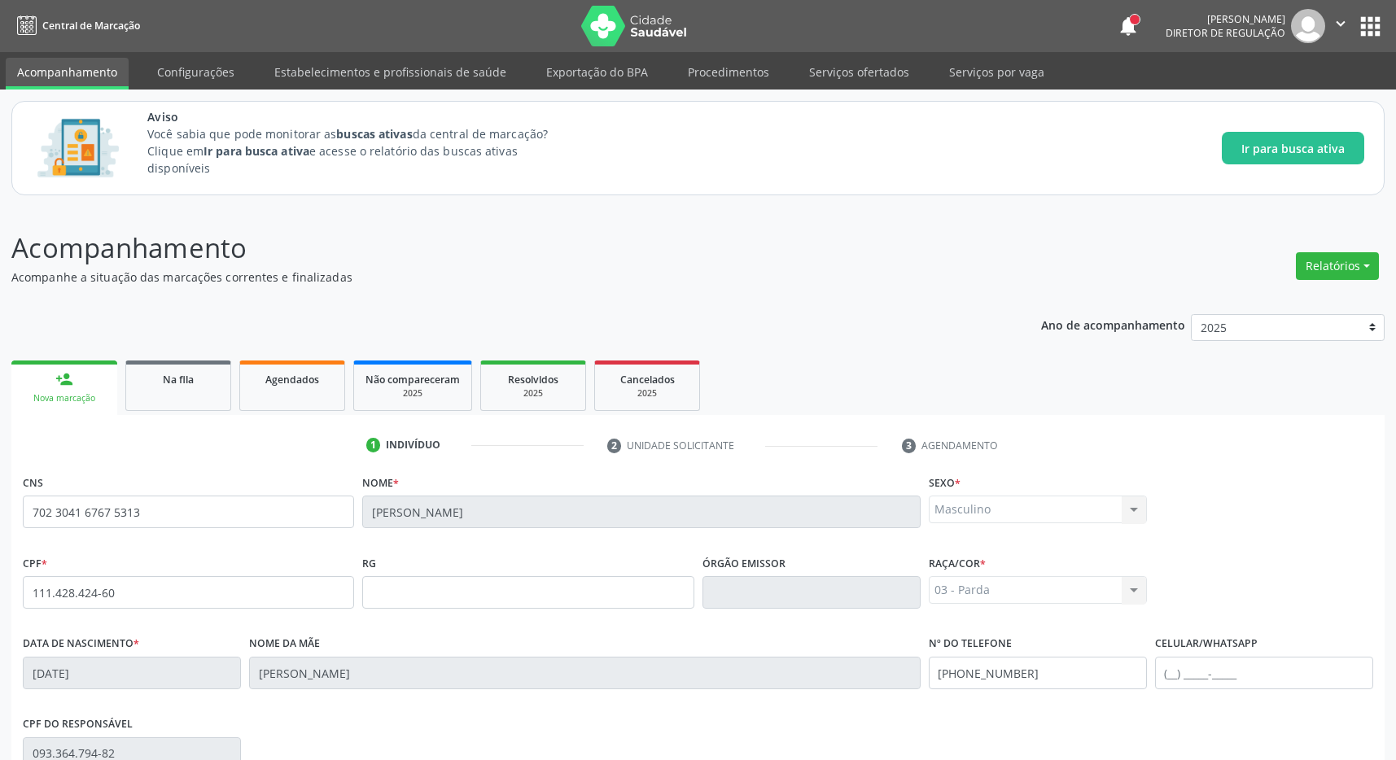
scroll to position [241, 0]
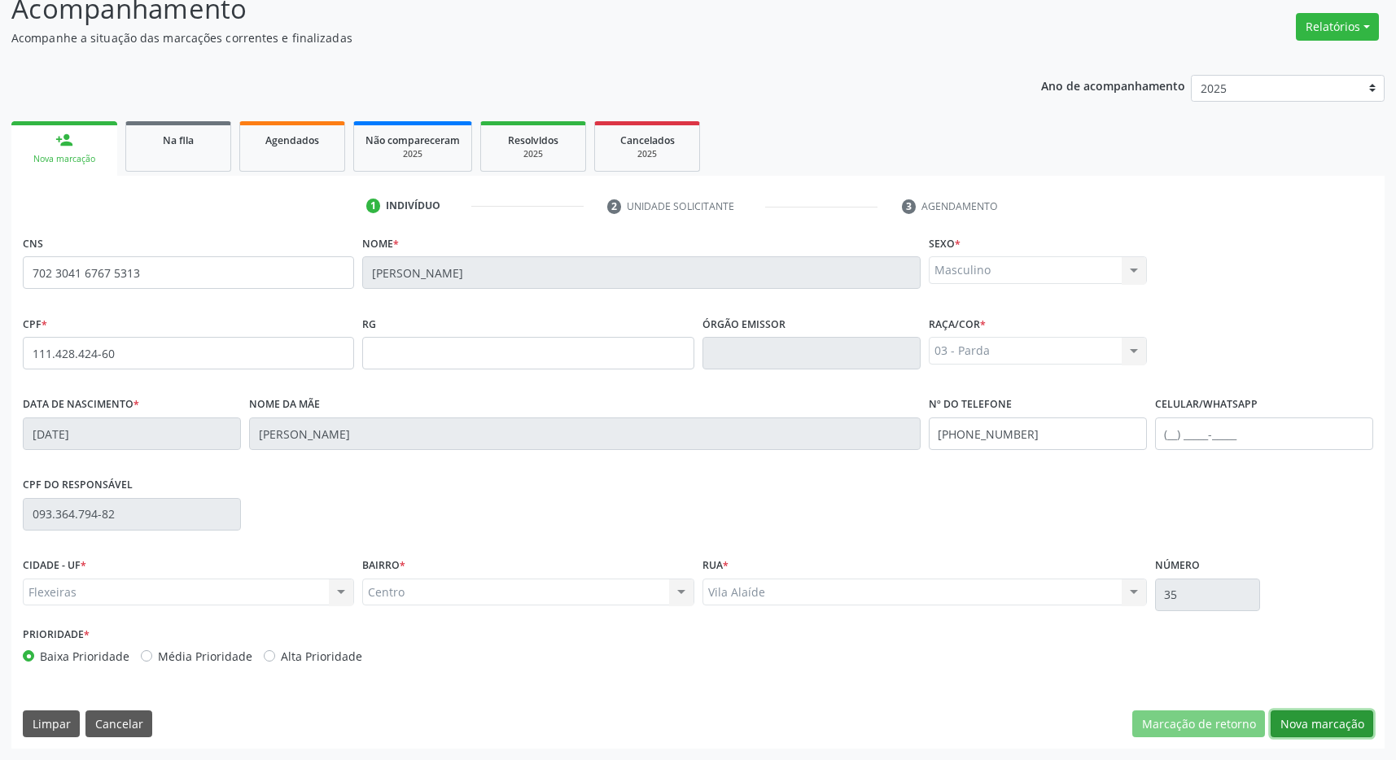
click at [1319, 725] on button "Nova marcação" at bounding box center [1322, 725] width 103 height 28
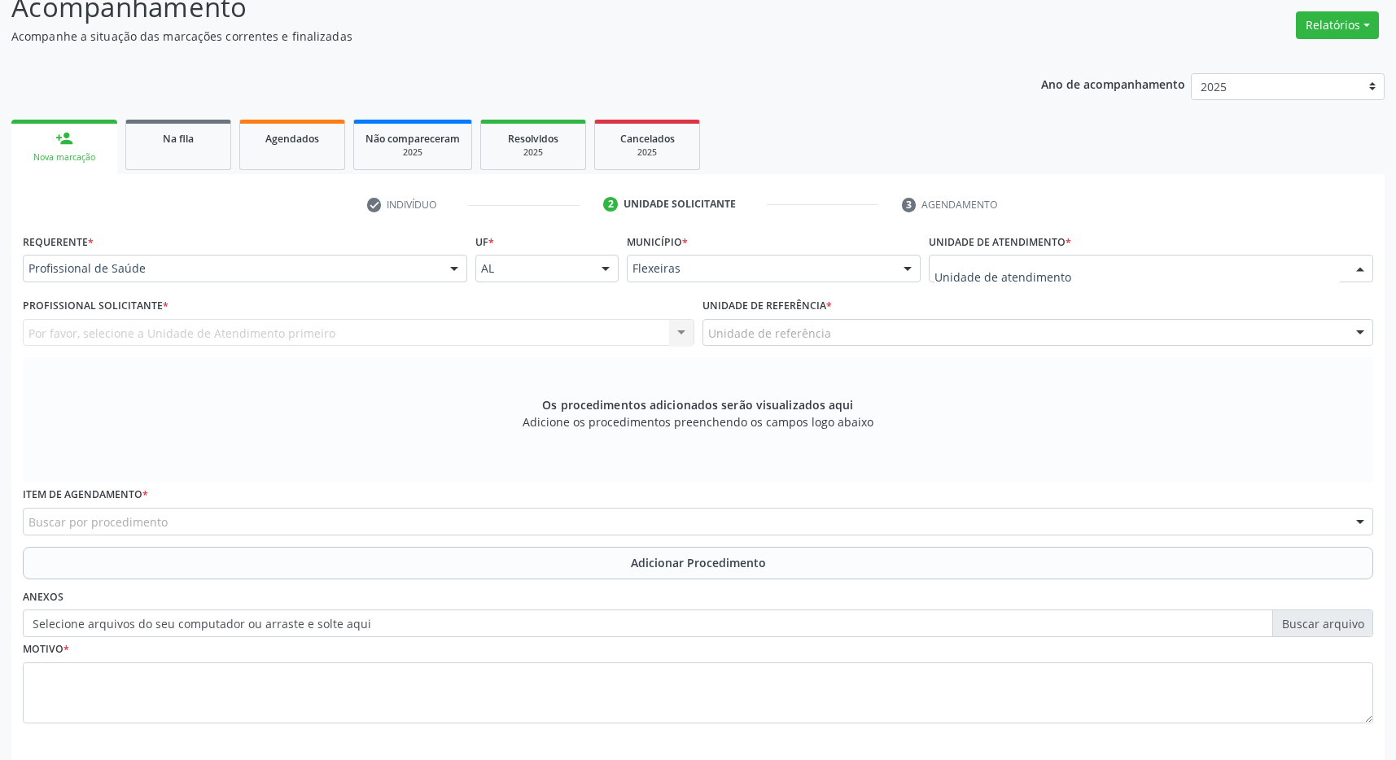
click at [1074, 264] on div at bounding box center [1151, 269] width 444 height 28
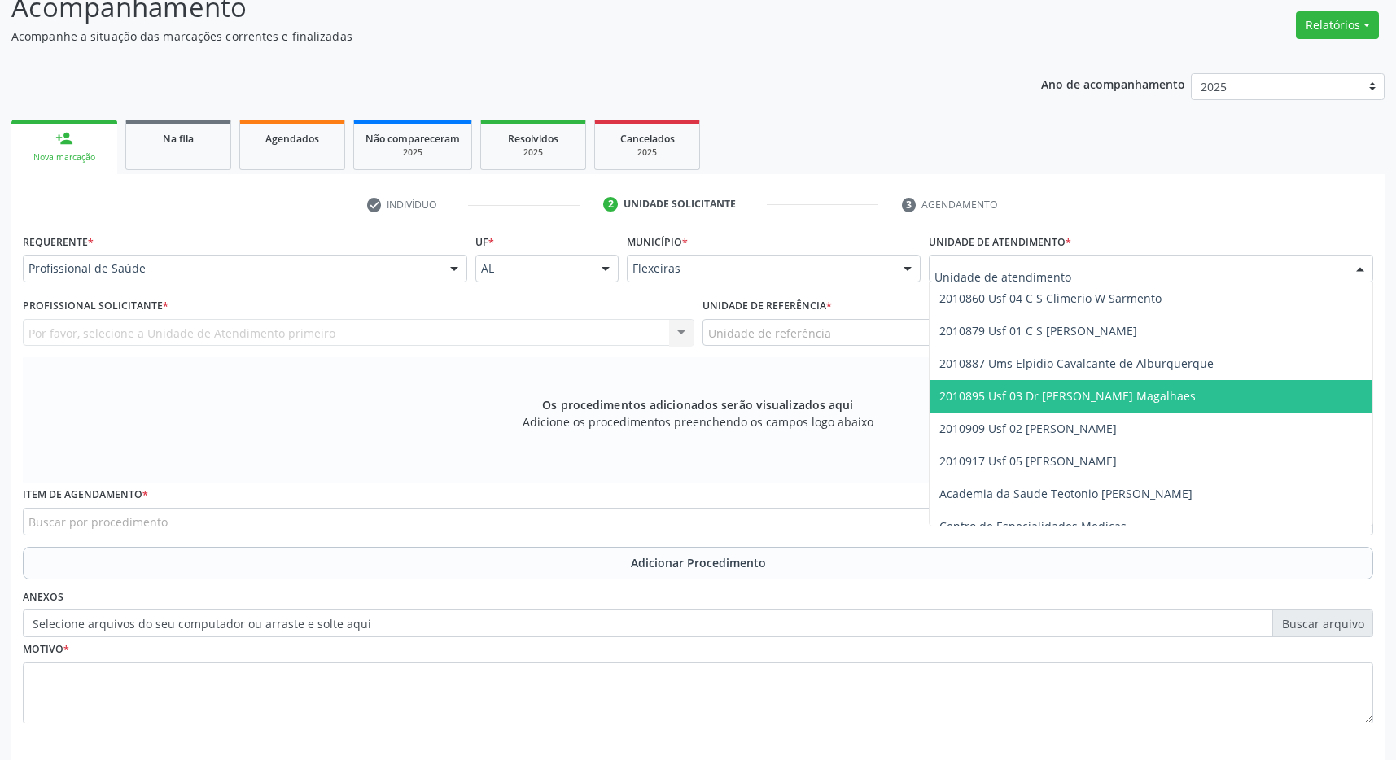
drag, startPoint x: 1069, startPoint y: 396, endPoint x: 1070, endPoint y: 385, distance: 10.7
click at [1070, 396] on span "2010895 Usf 03 Dr [PERSON_NAME] Magalhaes" at bounding box center [1067, 395] width 256 height 15
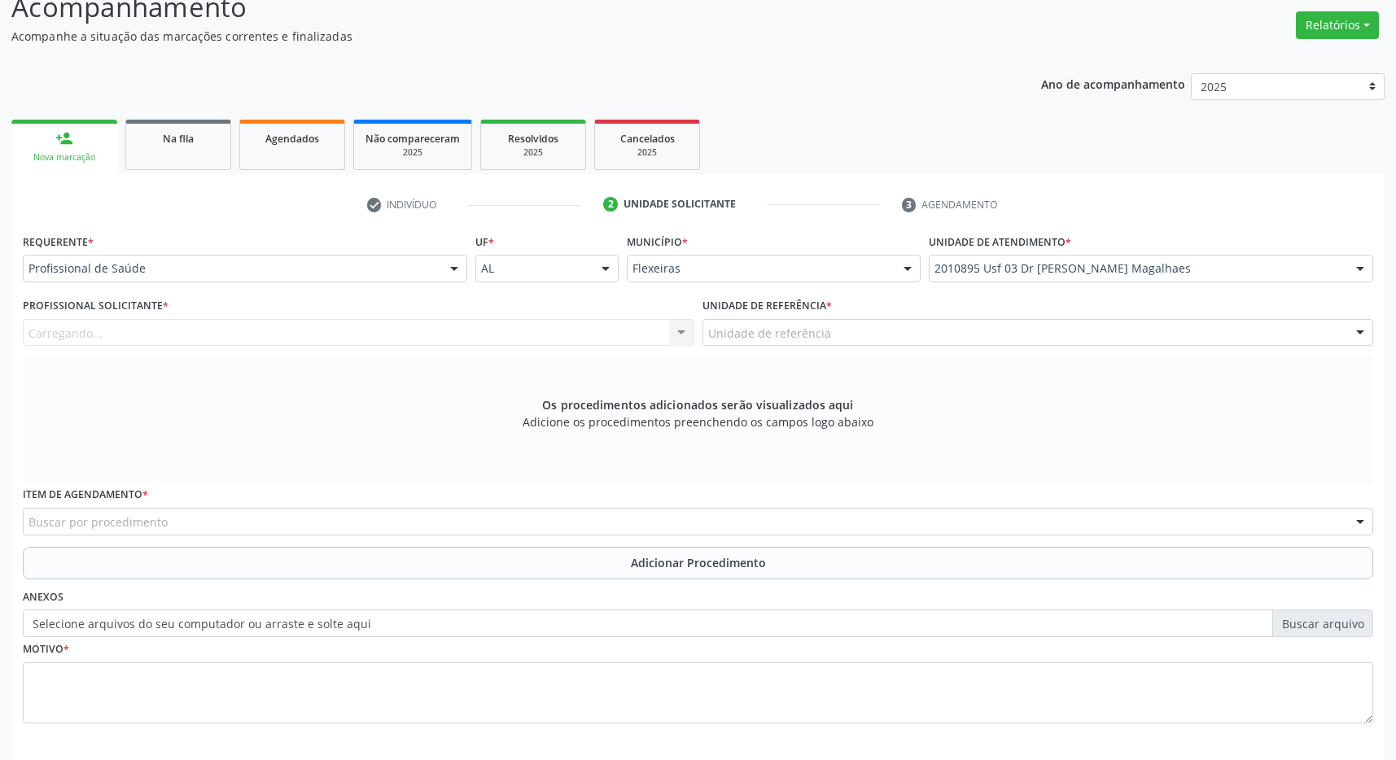
click at [1075, 332] on div "Unidade de referência" at bounding box center [1038, 333] width 672 height 28
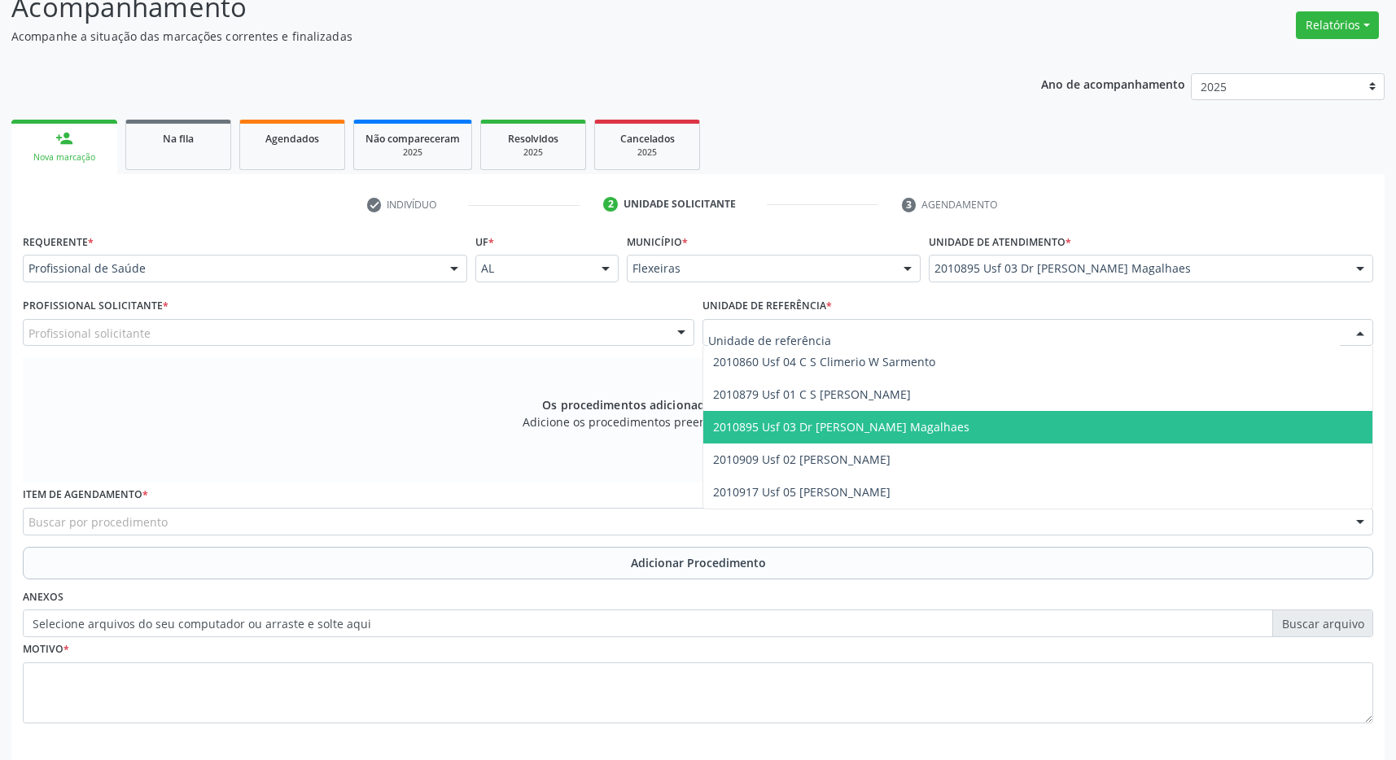
click at [1066, 420] on span "2010895 Usf 03 Dr [PERSON_NAME] Magalhaes" at bounding box center [1038, 427] width 670 height 33
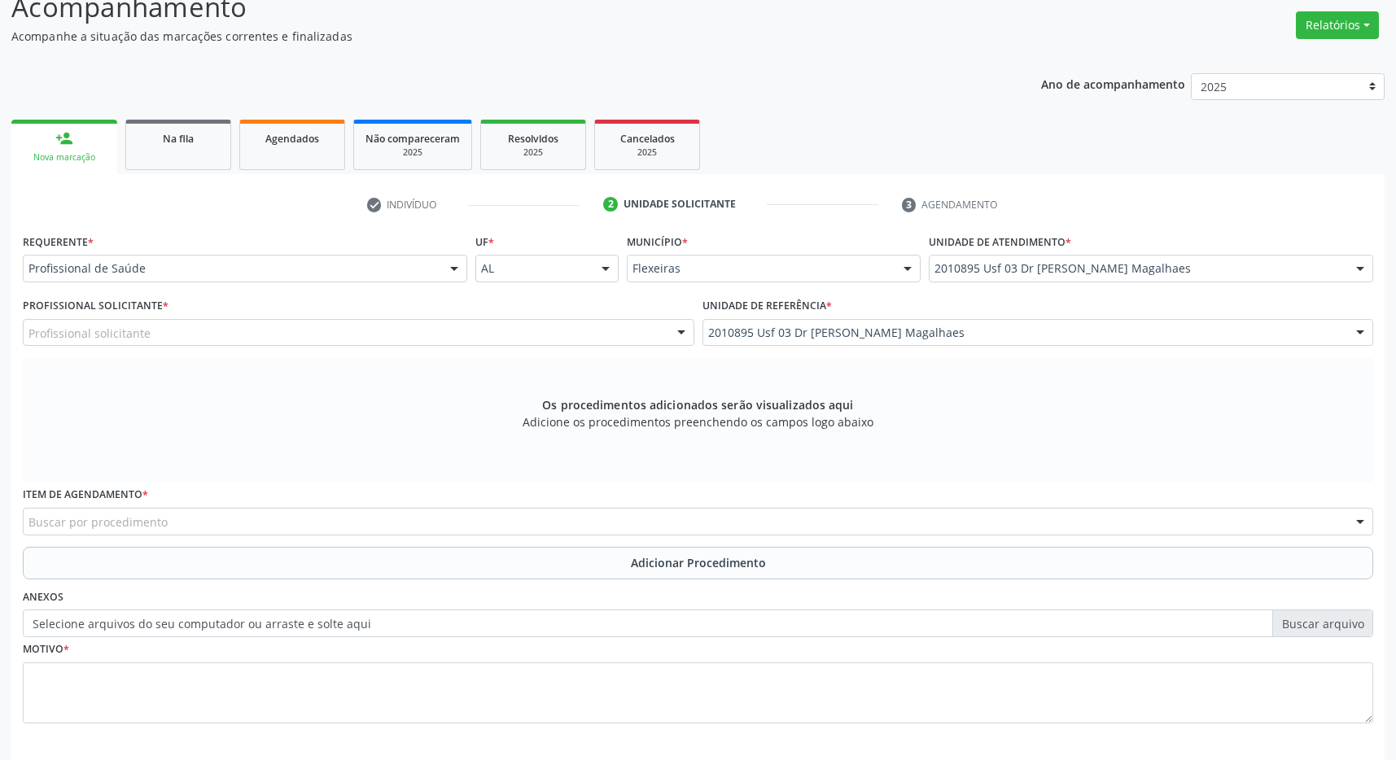
click at [590, 330] on div "Profissional solicitante" at bounding box center [359, 333] width 672 height 28
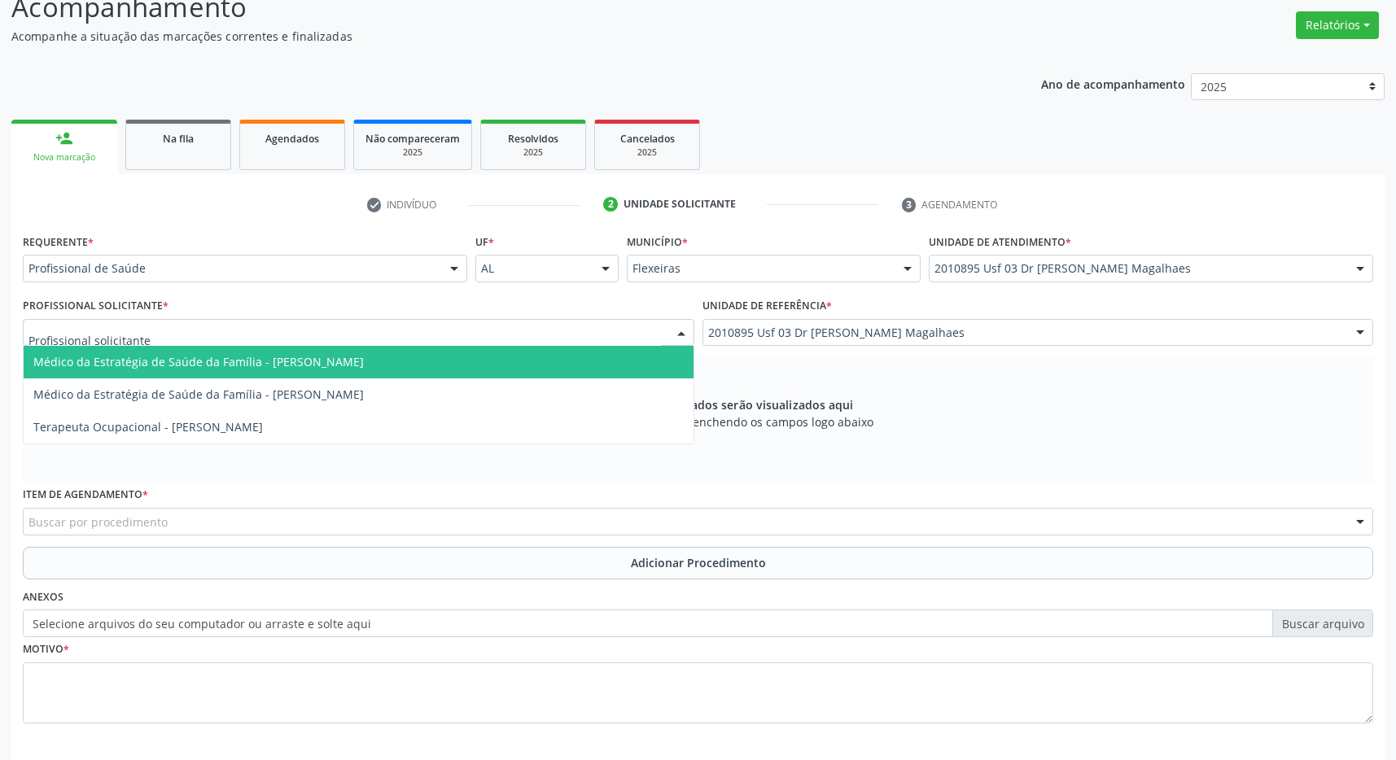
click at [516, 369] on span "Médico da Estratégia de Saúde da Família - Caroline Calixto Barros Sampaio Fern…" at bounding box center [359, 362] width 670 height 33
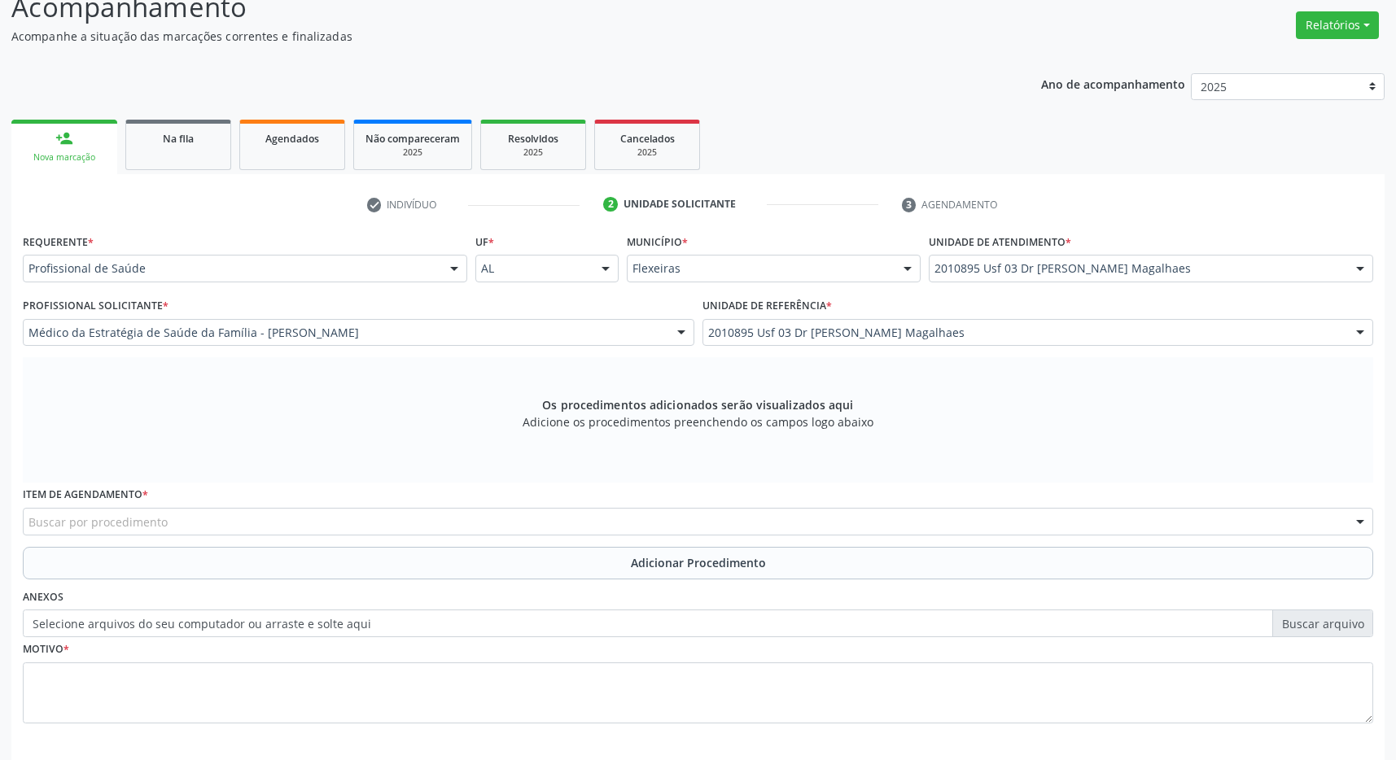
click at [414, 520] on div "Buscar por procedimento" at bounding box center [698, 522] width 1350 height 28
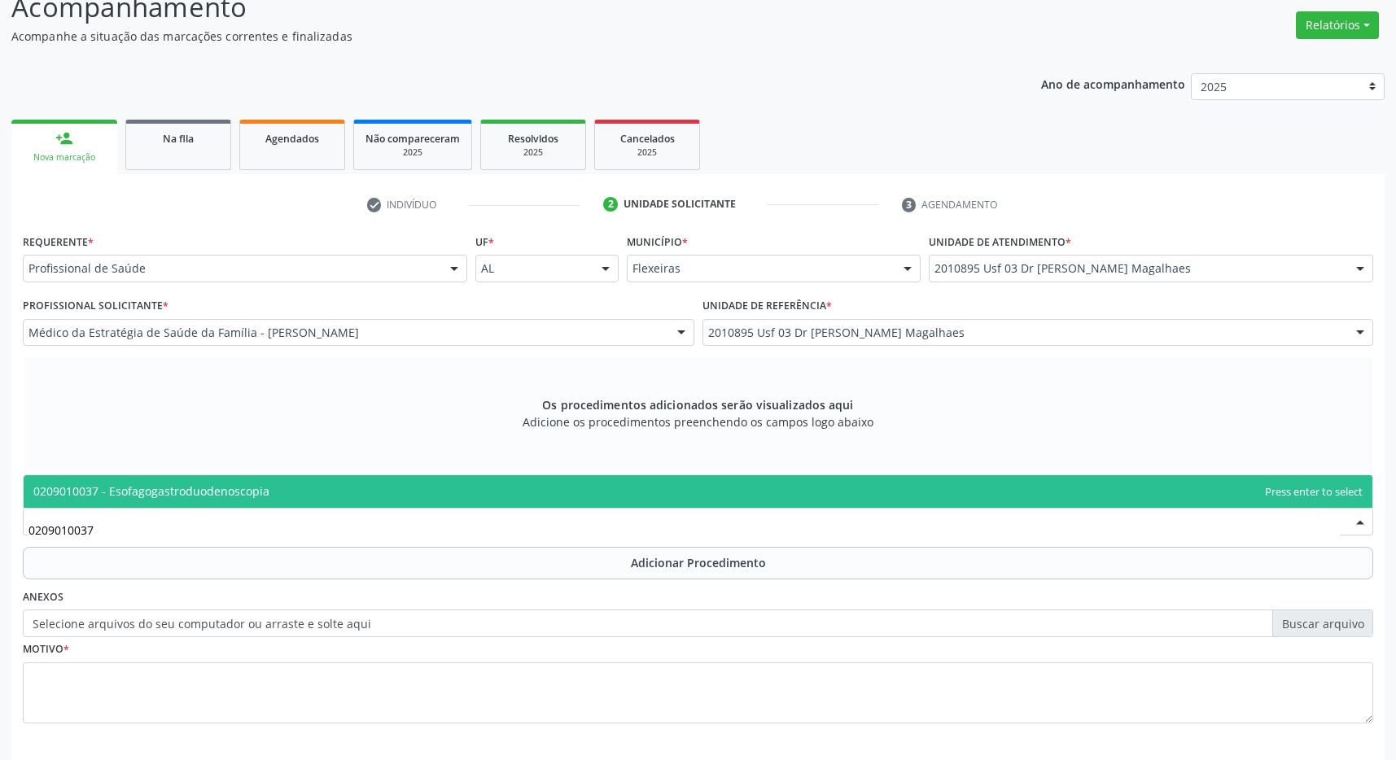
type input "0209010037"
click at [377, 471] on div "Requerente * Profissional de Saúde Profissional de Saúde Paciente Nenhum result…" at bounding box center [698, 488] width 1350 height 517
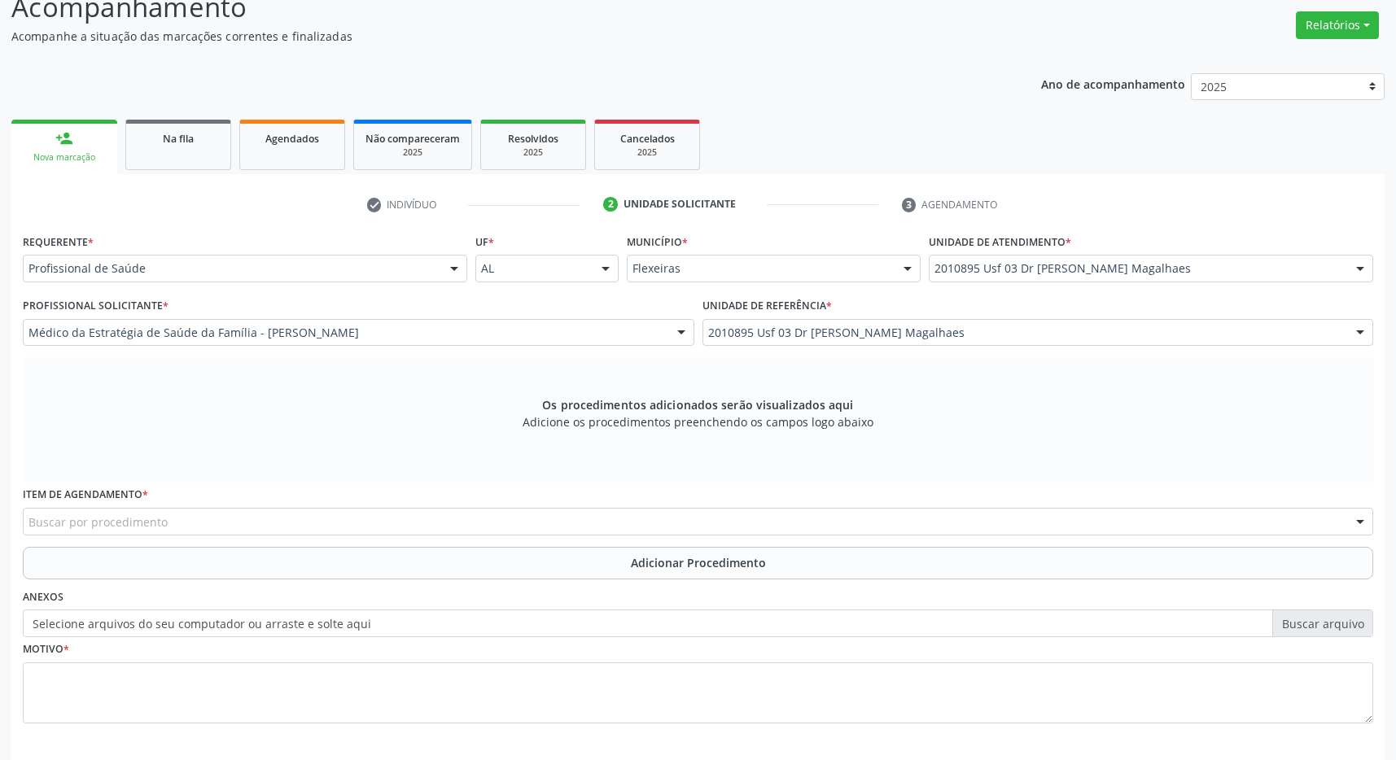
click at [379, 484] on div "Item de agendamento * Buscar por procedimento 0304070076 - .Quimioterapia de Le…" at bounding box center [698, 509] width 1350 height 52
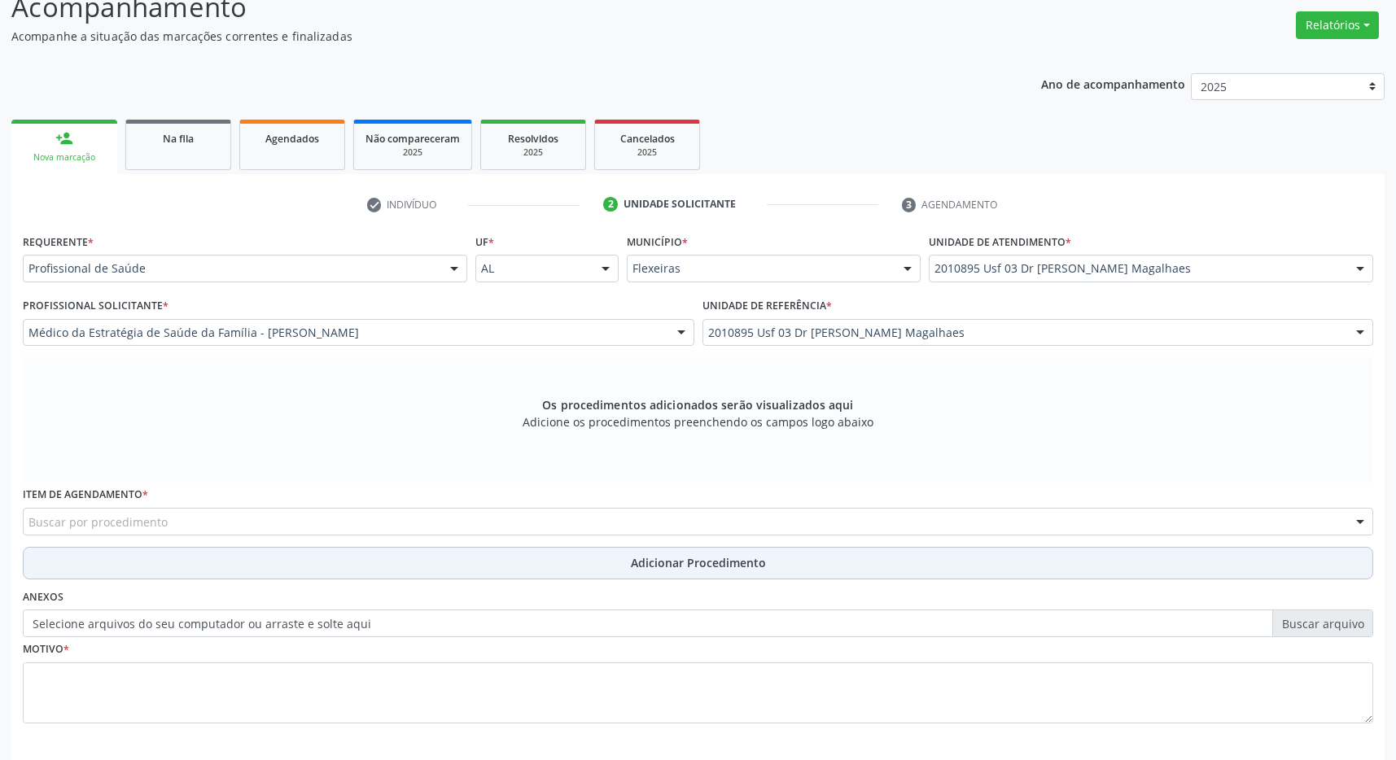
click at [615, 565] on button "Adicionar Procedimento" at bounding box center [698, 563] width 1350 height 33
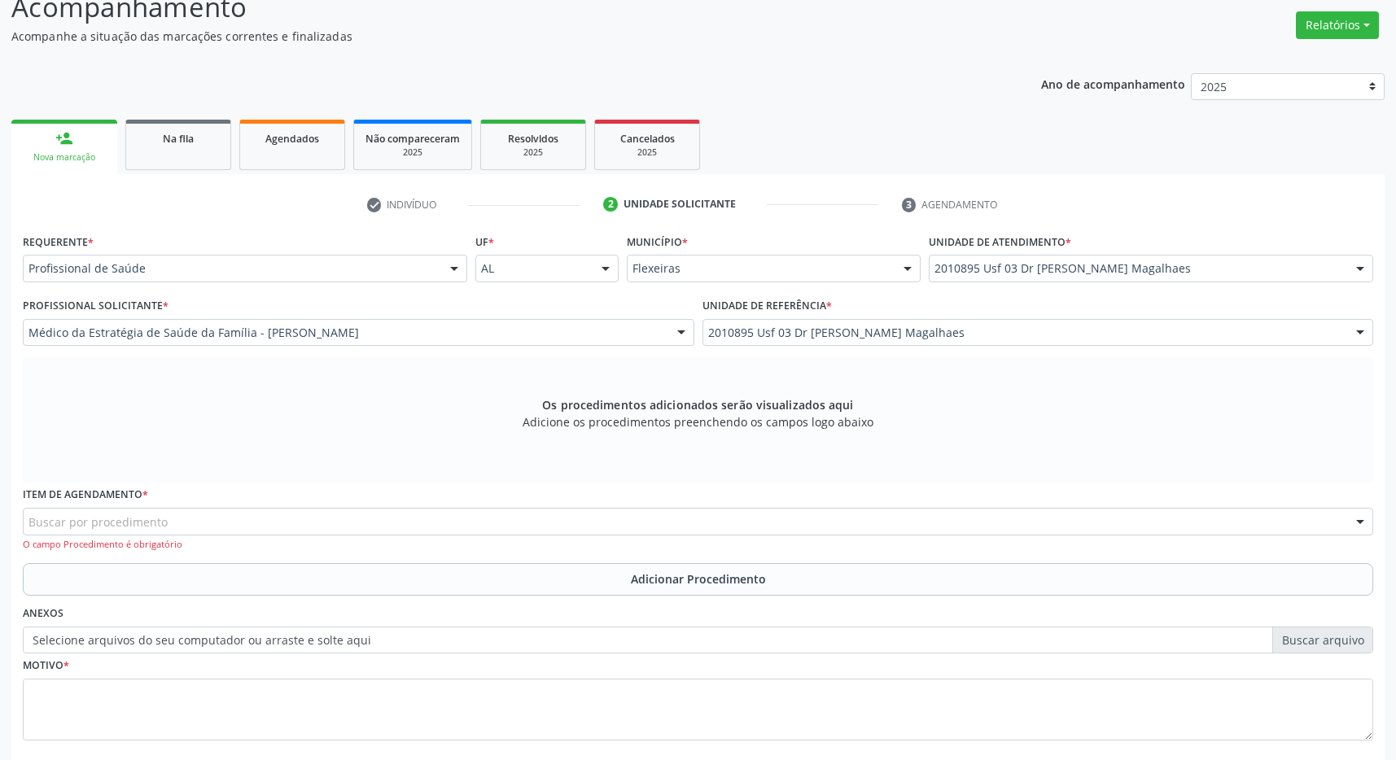
click at [377, 519] on div "Buscar por procedimento" at bounding box center [698, 522] width 1350 height 28
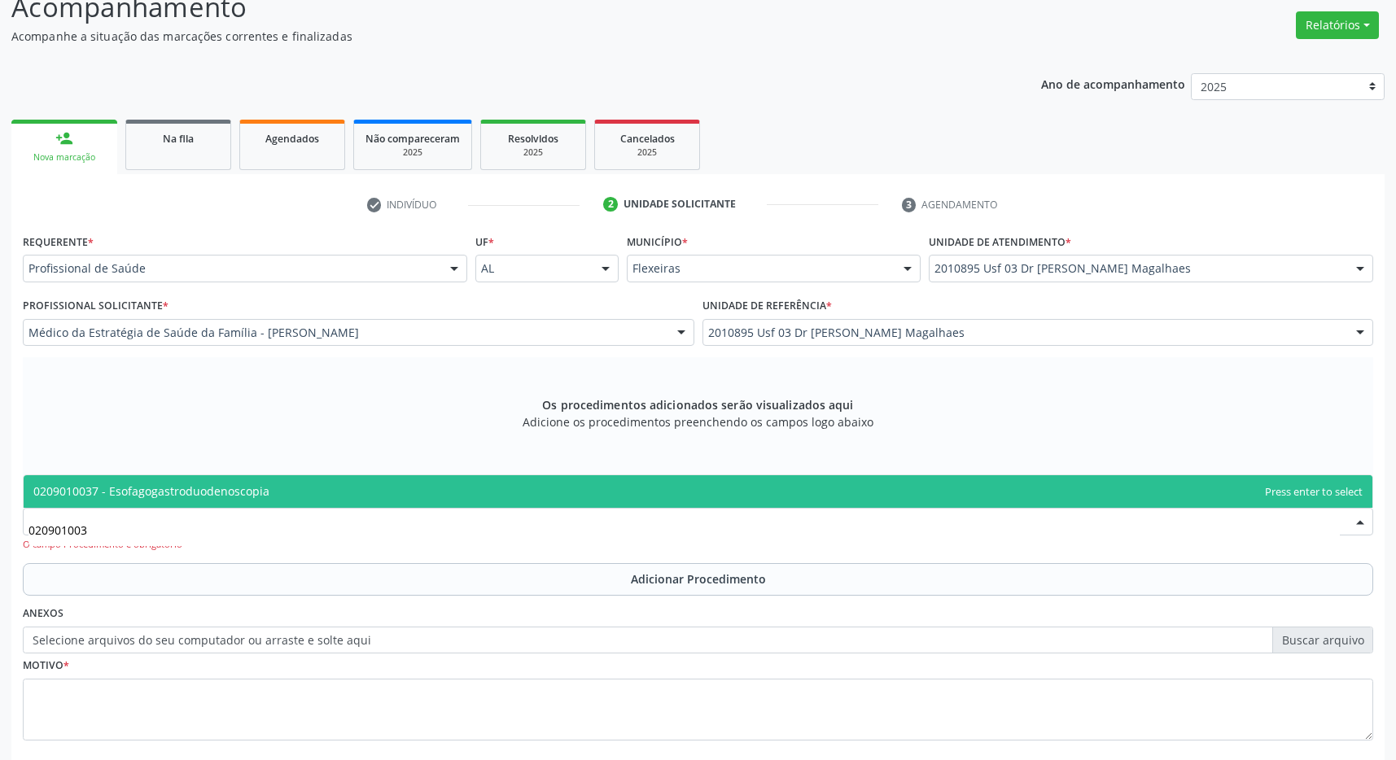
type input "0209010037"
click at [444, 488] on span "0209010037 - Esofagogastroduodenoscopia" at bounding box center [698, 491] width 1349 height 33
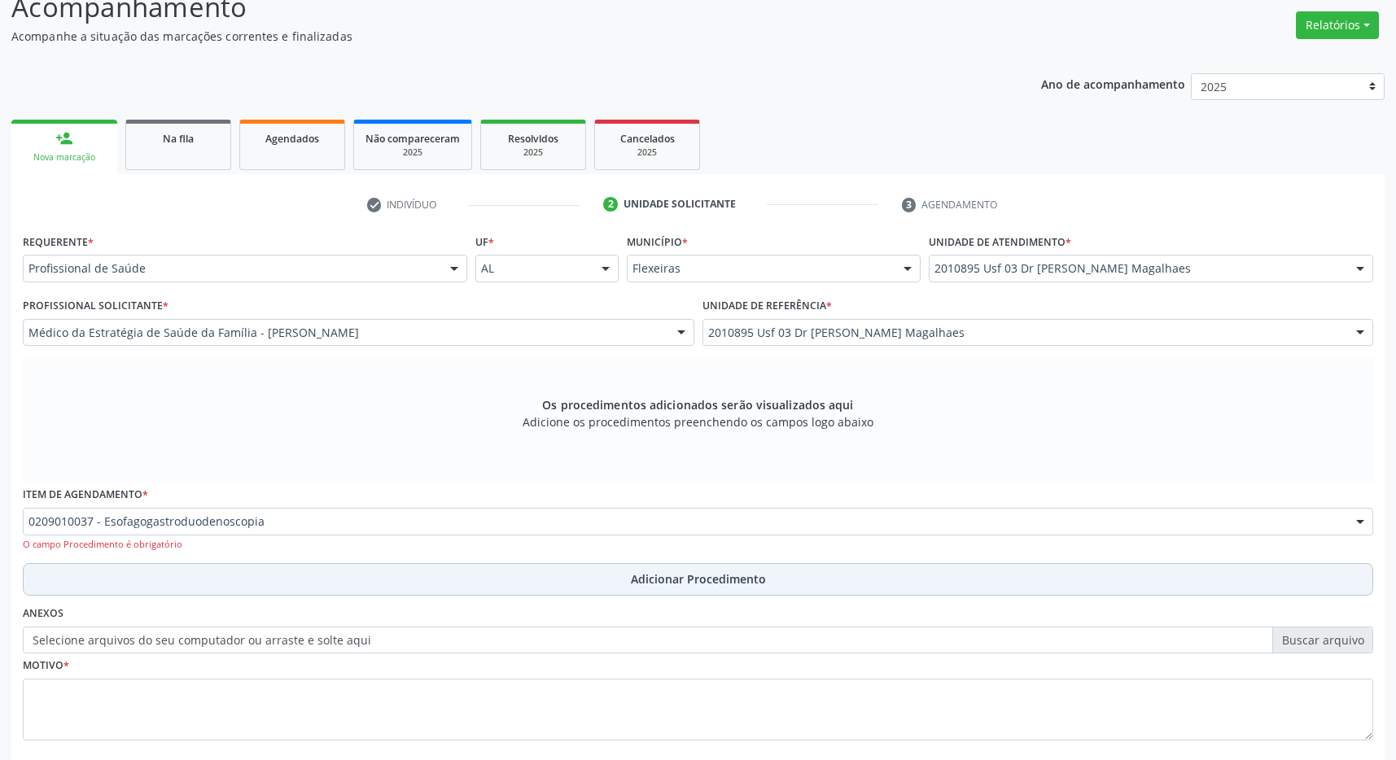
click at [625, 577] on button "Adicionar Procedimento" at bounding box center [698, 579] width 1350 height 33
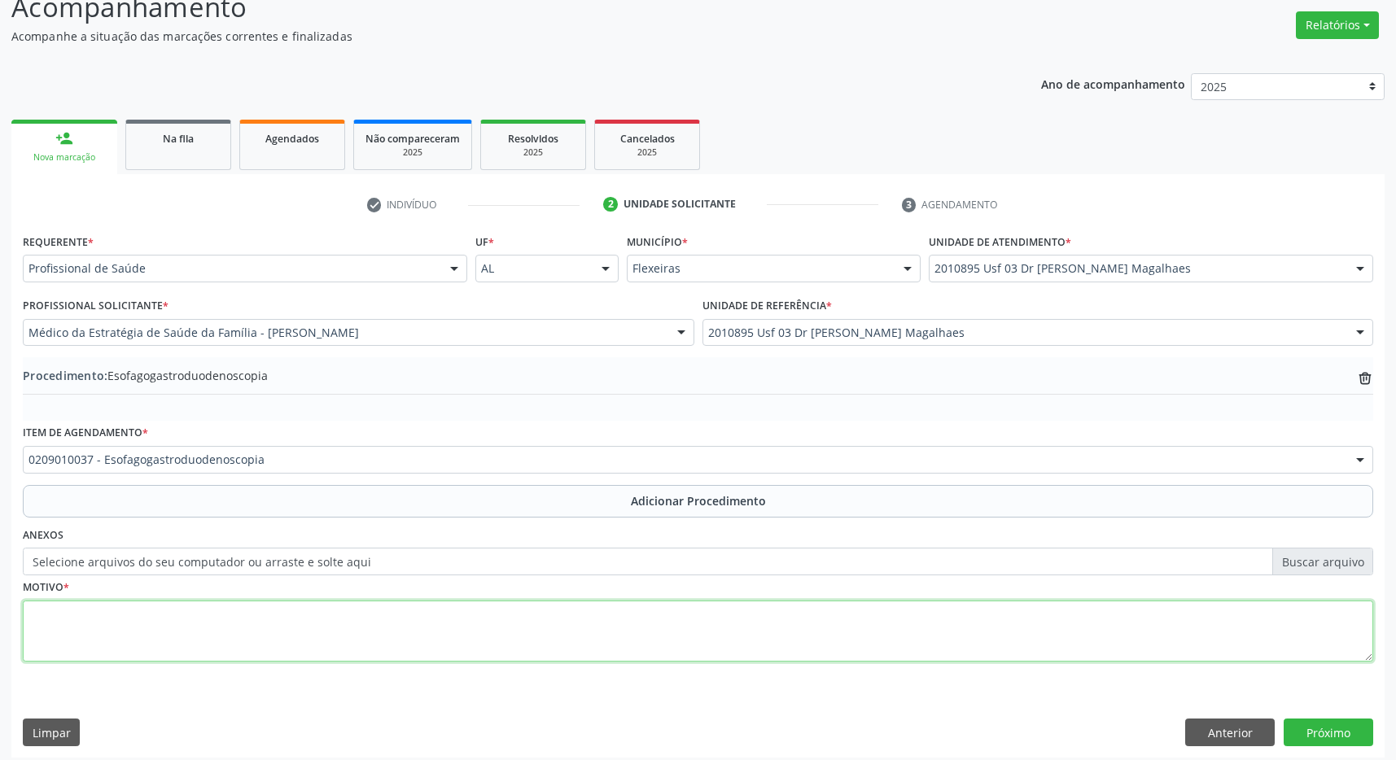
click at [529, 656] on textarea at bounding box center [698, 632] width 1350 height 62
click at [183, 617] on textarea "engasgos noturnos ha masi de 1 mes" at bounding box center [698, 632] width 1350 height 62
type textarea "engasgos noturnos ha mais de 1 mês"
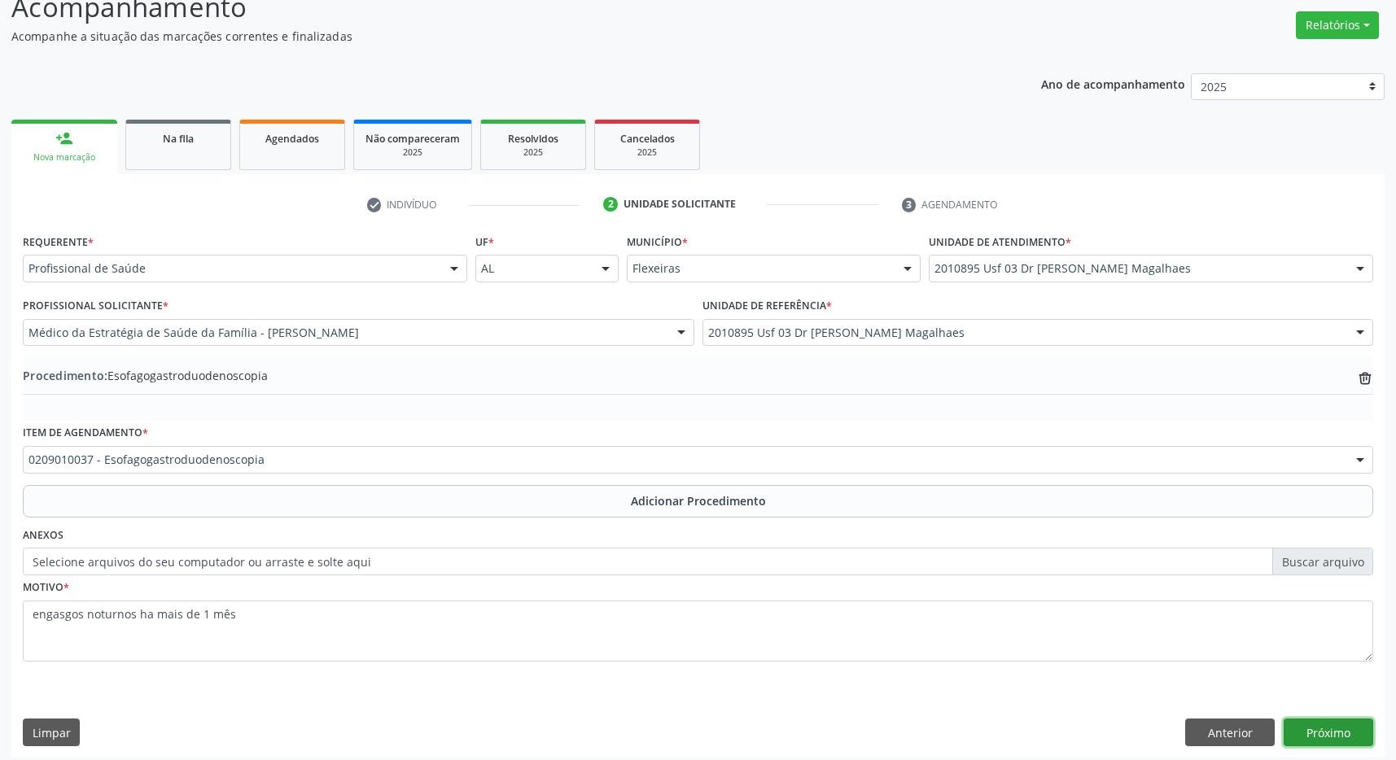
click at [1347, 731] on button "Próximo" at bounding box center [1329, 733] width 90 height 28
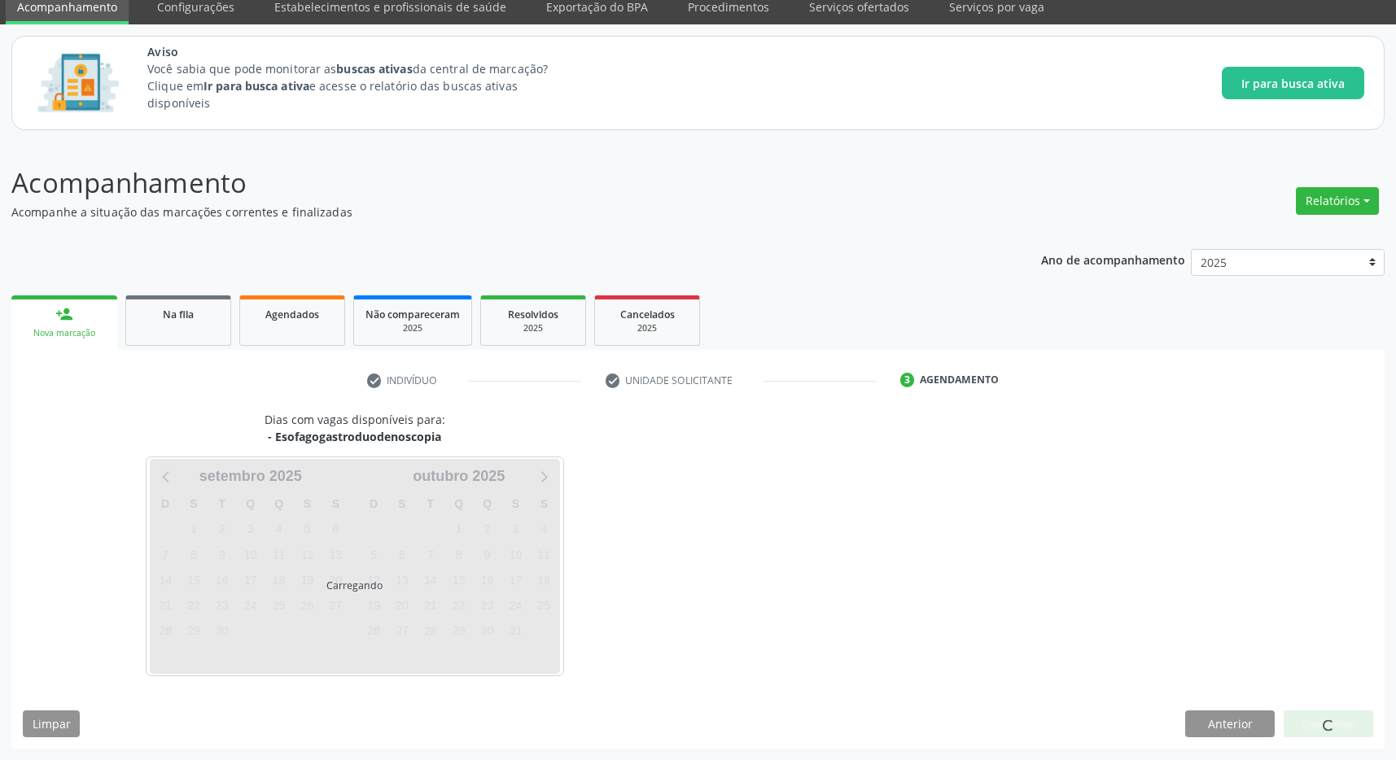
scroll to position [67, 0]
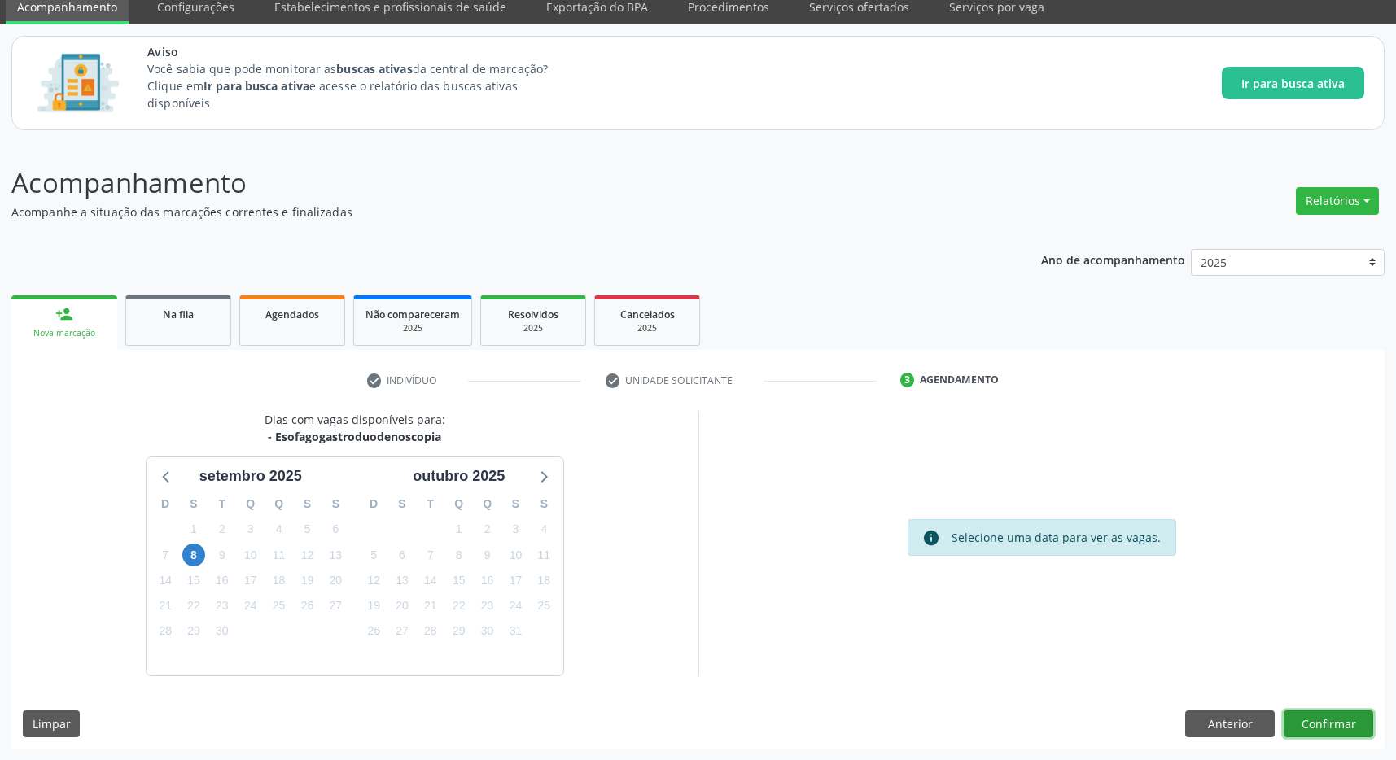
click at [1333, 717] on button "Confirmar" at bounding box center [1329, 725] width 90 height 28
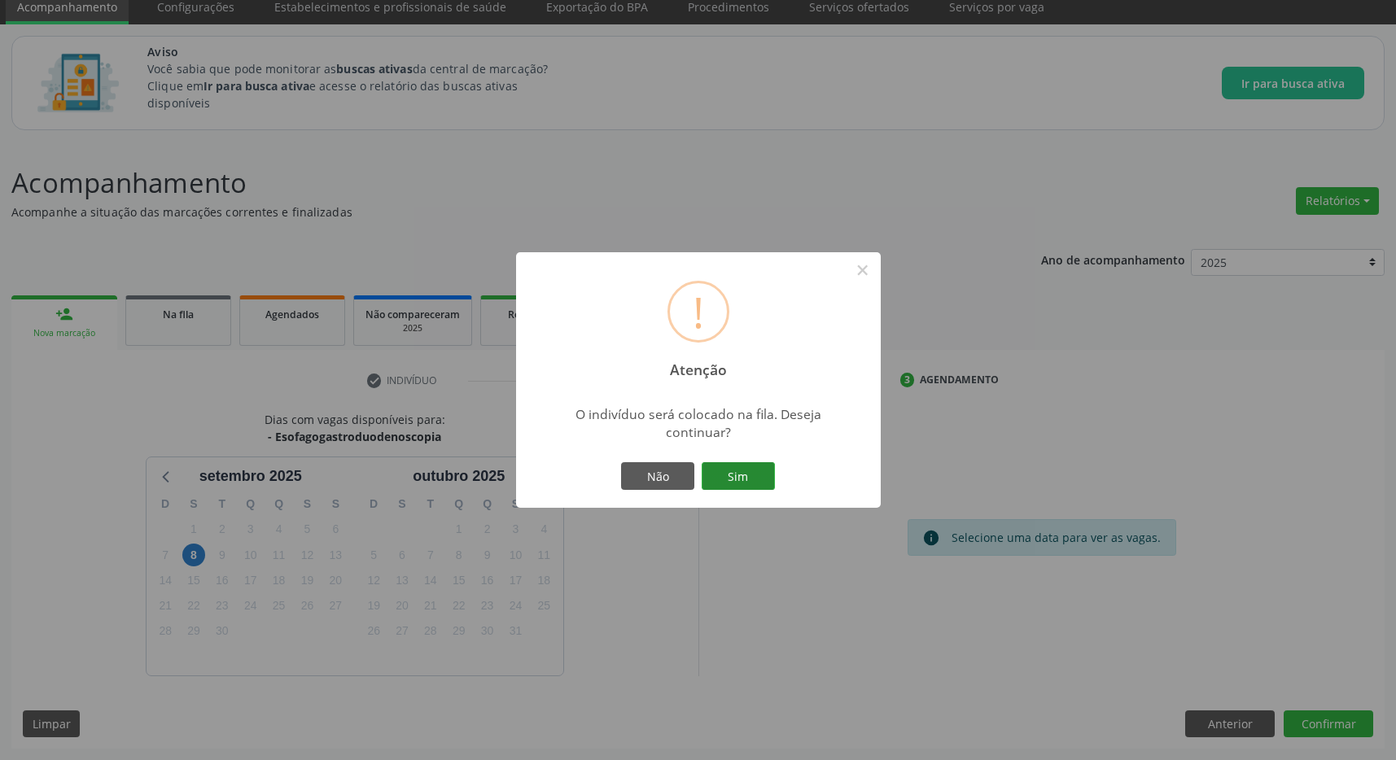
click at [768, 476] on button "Sim" at bounding box center [738, 476] width 73 height 28
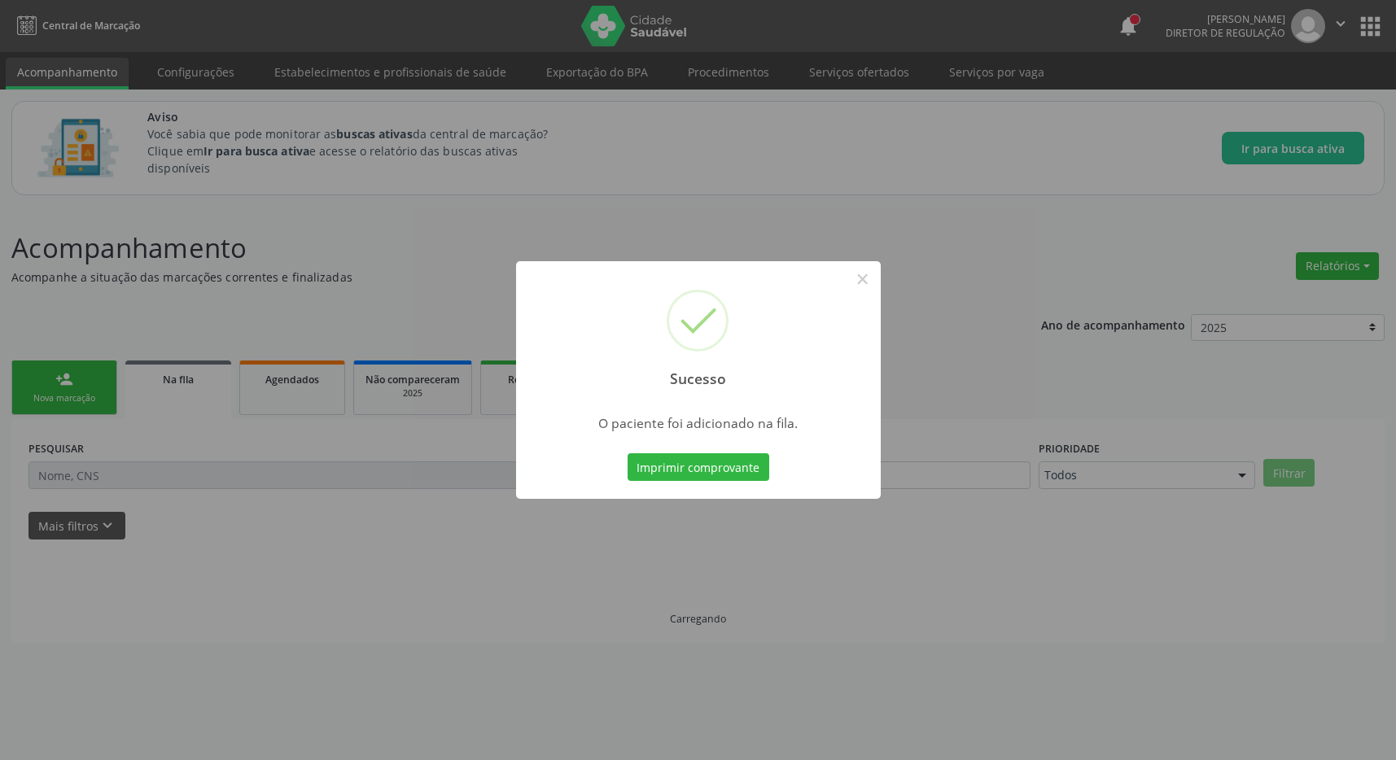
scroll to position [0, 0]
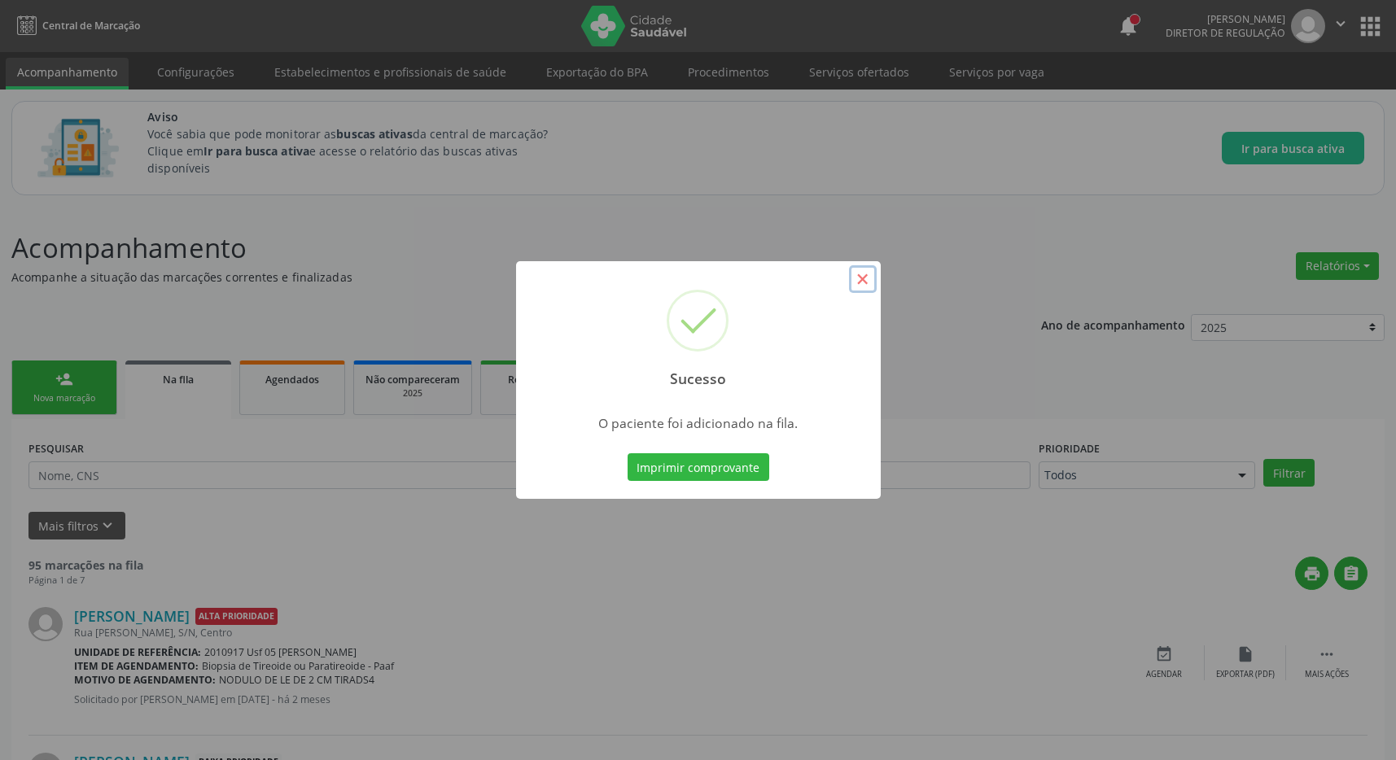
click at [861, 280] on button "×" at bounding box center [863, 279] width 28 height 28
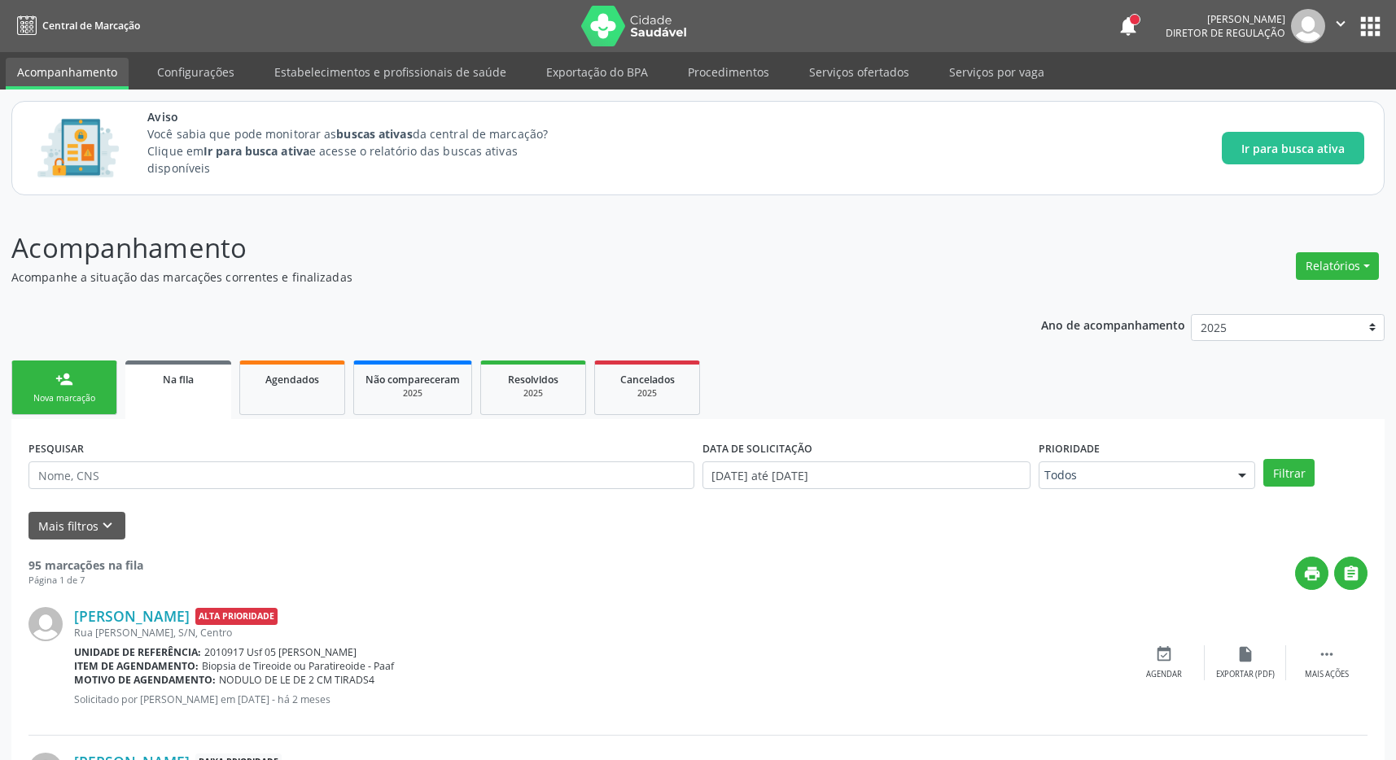
click at [1372, 16] on button "apps" at bounding box center [1370, 26] width 28 height 28
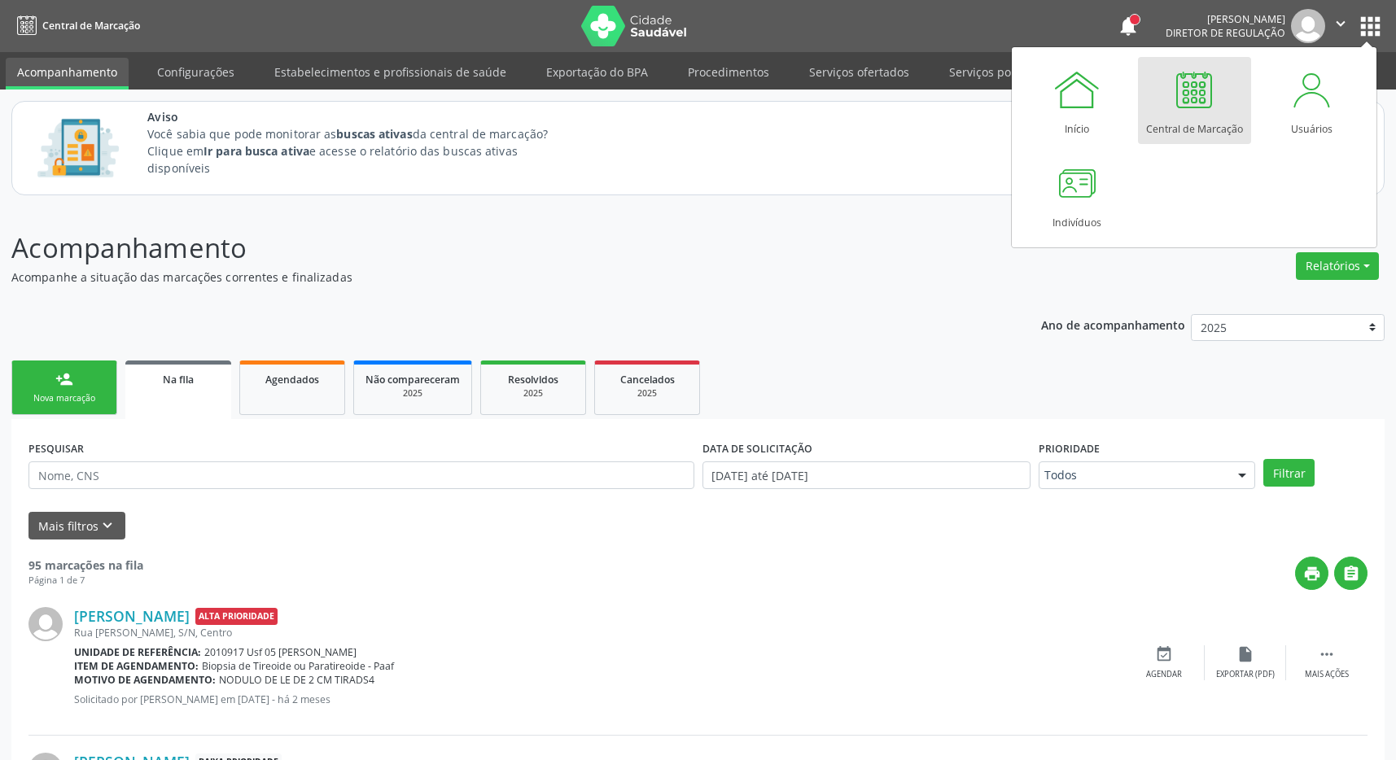
click at [1211, 98] on div at bounding box center [1194, 89] width 49 height 49
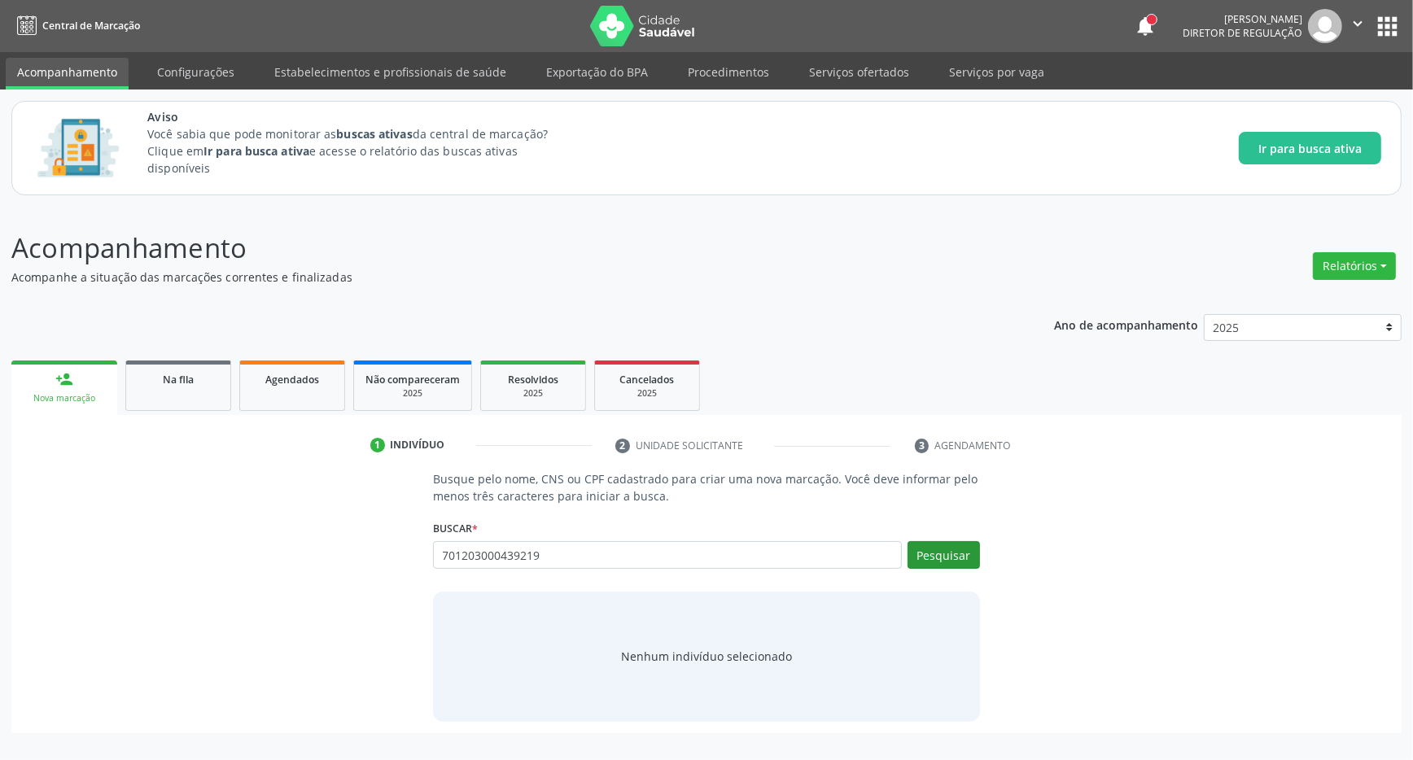
type input "701203000439219"
click at [930, 558] on button "Pesquisar" at bounding box center [944, 555] width 72 height 28
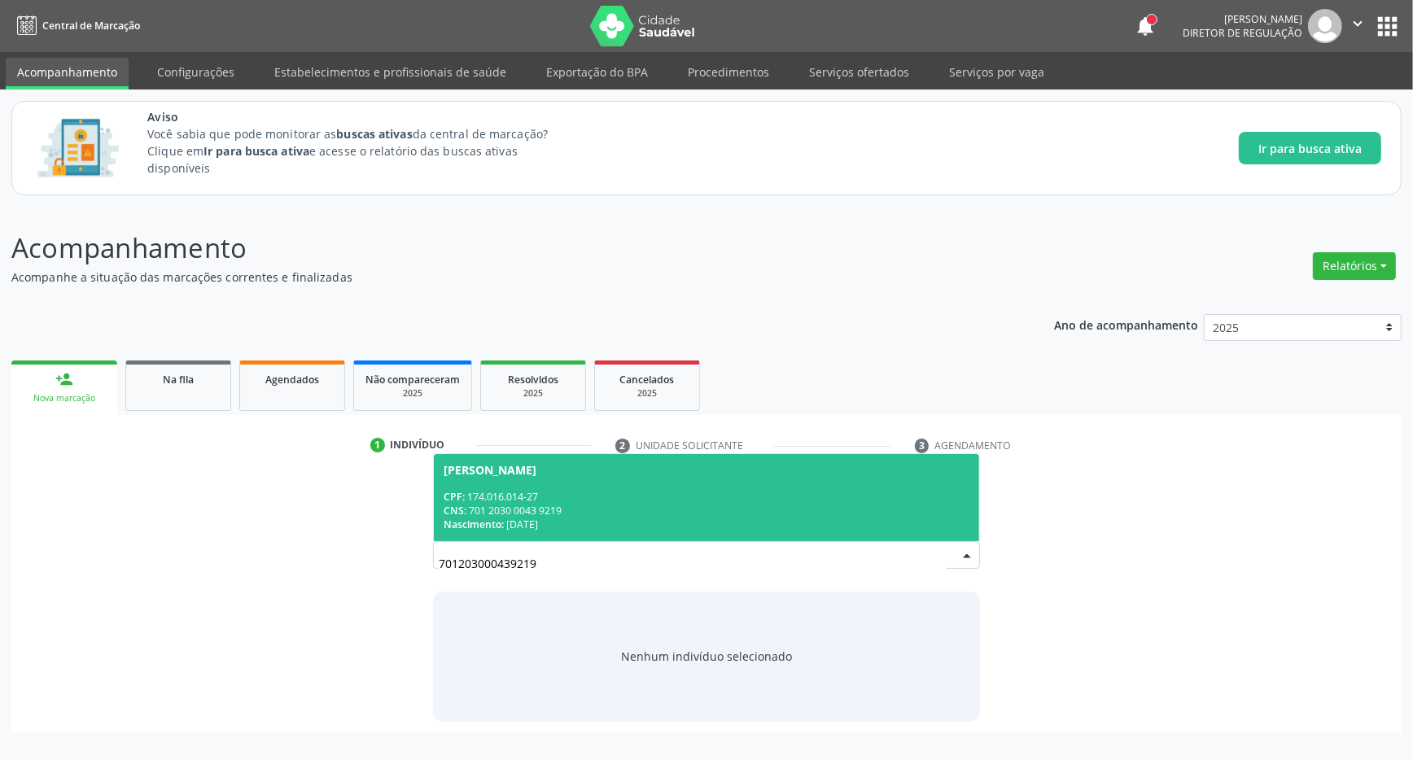
click at [566, 488] on span "Waldiran Severino Santiago Filho CPF: 174.016.014-27 CNS: 701 2030 0043 9219 Na…" at bounding box center [706, 497] width 545 height 87
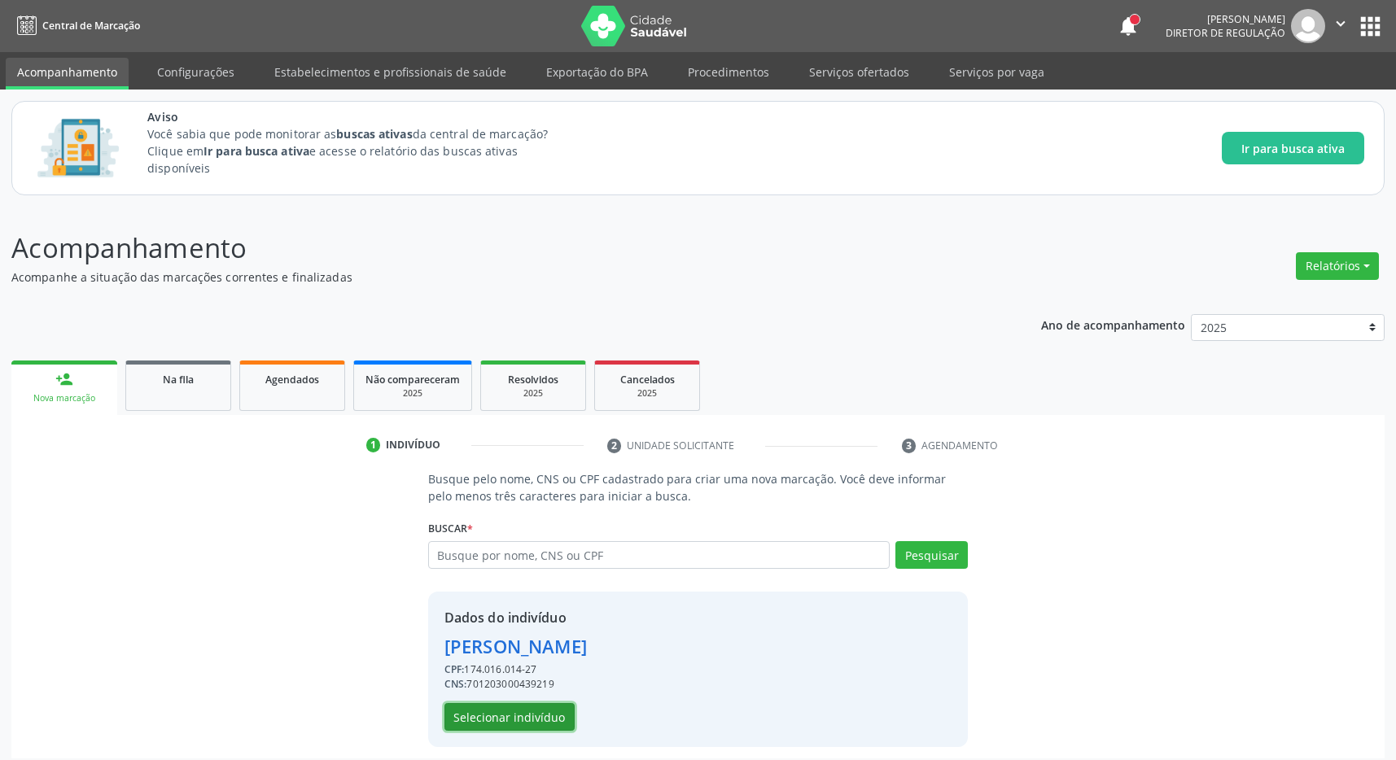
click at [487, 715] on button "Selecionar indivíduo" at bounding box center [509, 717] width 130 height 28
